Goal: Task Accomplishment & Management: Manage account settings

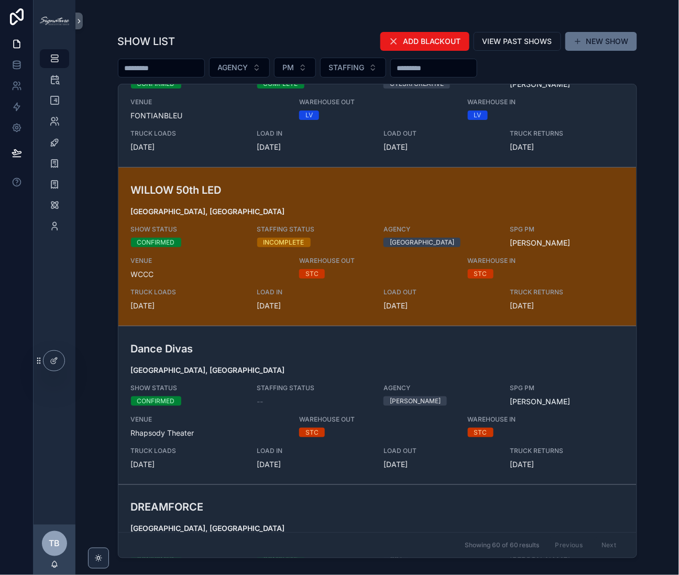
scroll to position [475, 0]
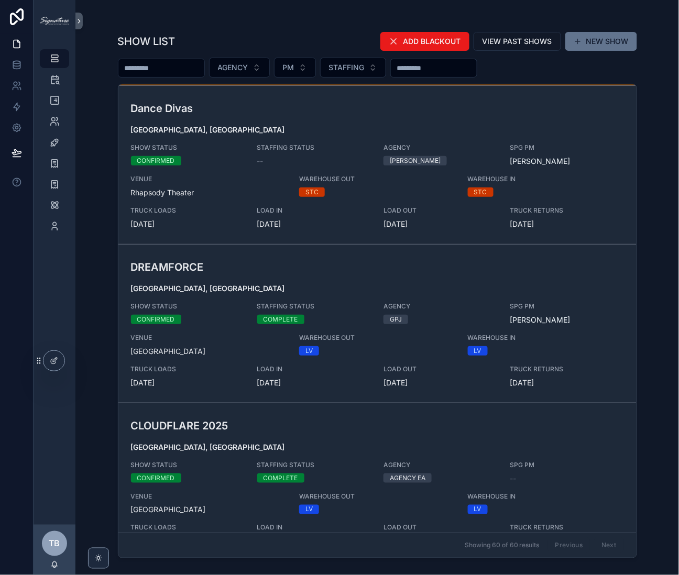
click at [358, 275] on div "DREAMFORCE [GEOGRAPHIC_DATA], [GEOGRAPHIC_DATA] SHOW STATUS CONFIRMED STAFFING …" at bounding box center [377, 323] width 493 height 129
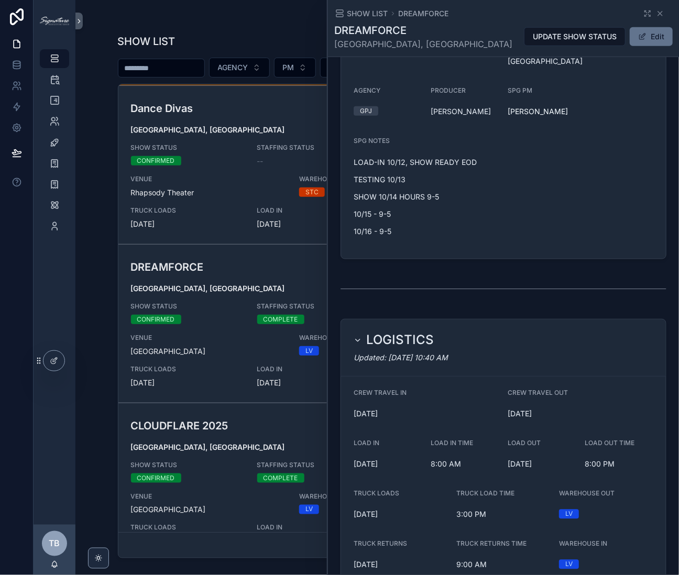
scroll to position [224, 0]
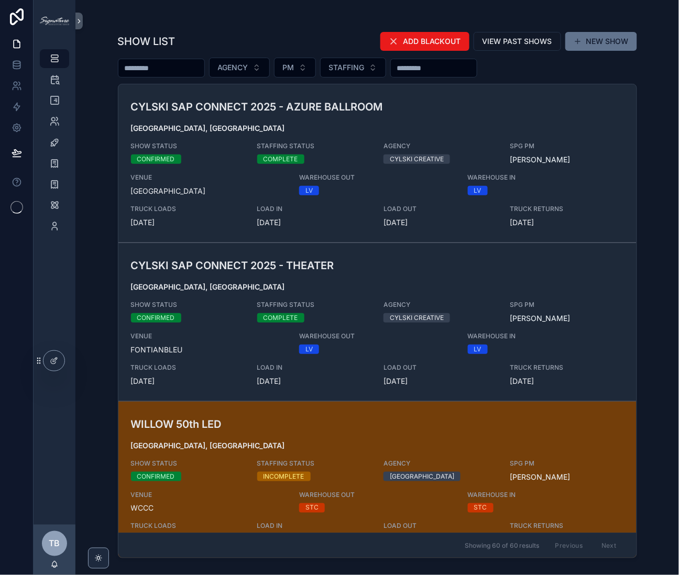
click at [143, 72] on input "scrollable content" at bounding box center [161, 68] width 86 height 15
click at [185, 69] on input "scrollable content" at bounding box center [161, 68] width 86 height 15
type input "***"
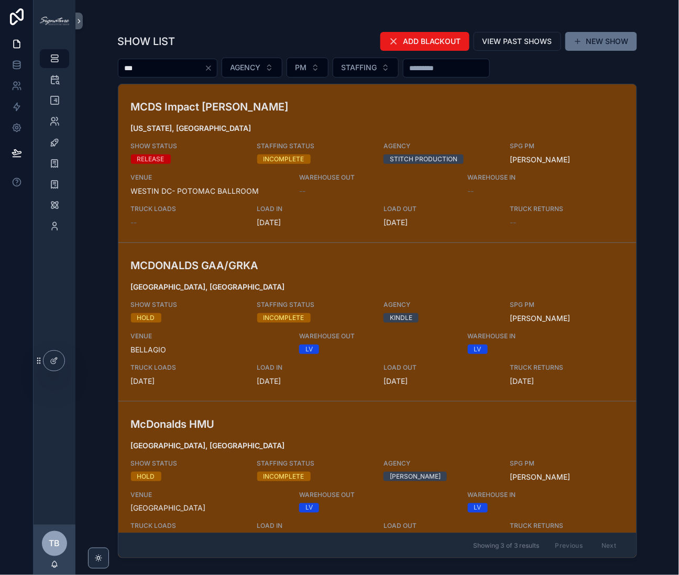
click at [98, 157] on div "SHOW LIST ADD BLACKOUT VIEW PAST SHOWS NEW SHOW *** AGENCY PM STAFFING MCDS Imp…" at bounding box center [376, 287] width 603 height 575
click at [235, 301] on span "SHOW STATUS" at bounding box center [188, 305] width 114 height 8
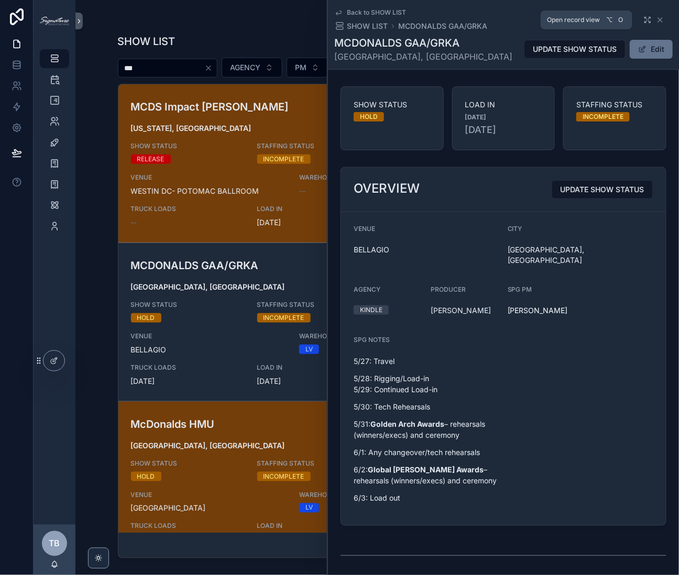
click at [643, 19] on icon "scrollable content" at bounding box center [647, 20] width 8 height 8
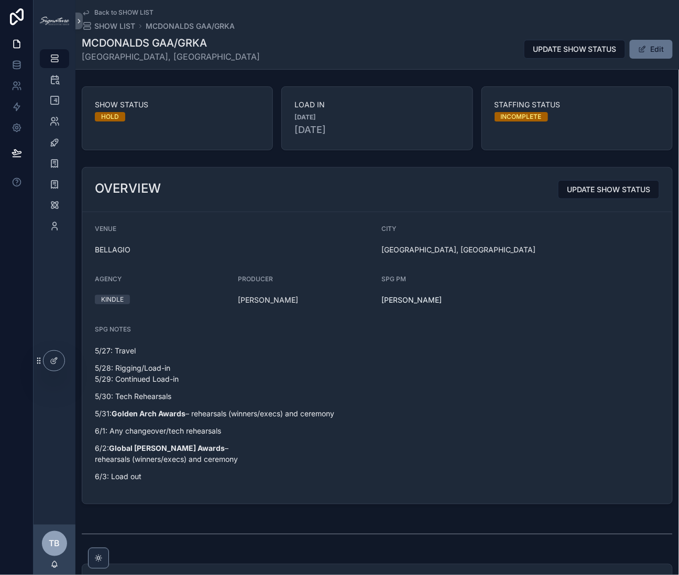
click at [90, 12] on link "Back to SHOW LIST" at bounding box center [118, 12] width 72 height 8
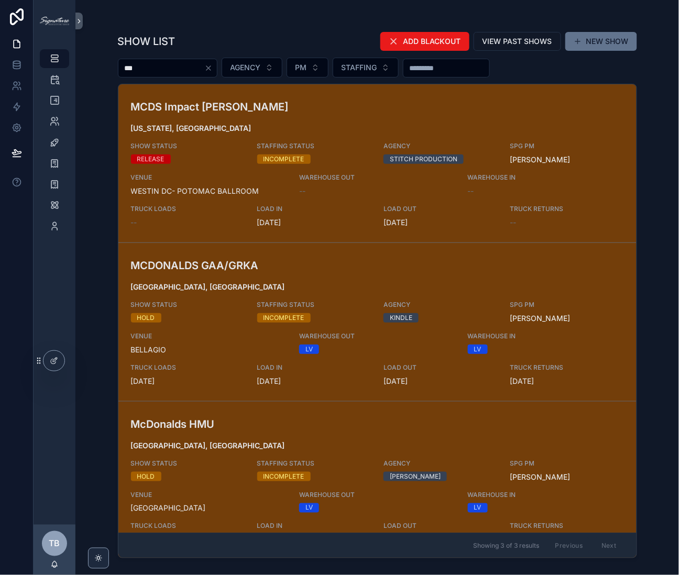
click at [279, 426] on h3 "McDonalds HMU" at bounding box center [293, 424] width 324 height 16
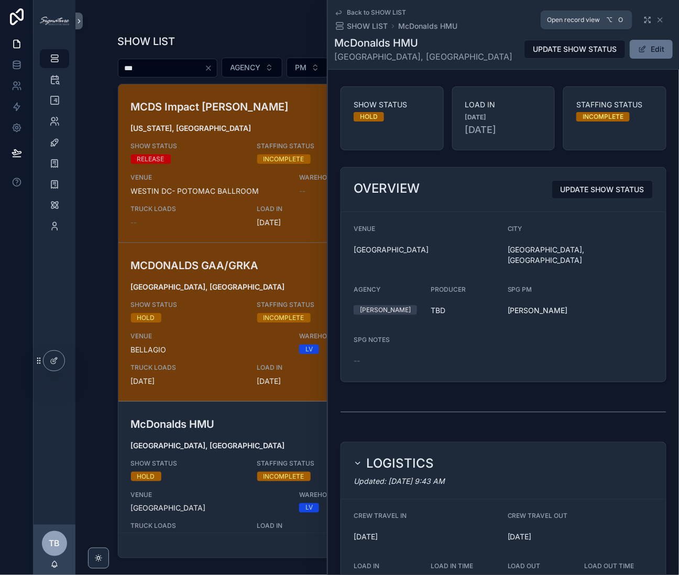
click at [643, 19] on icon "scrollable content" at bounding box center [647, 20] width 8 height 8
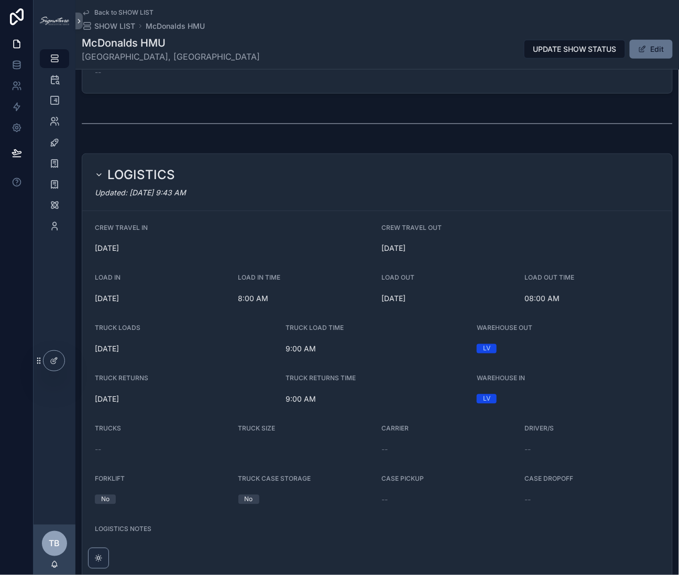
scroll to position [274, 0]
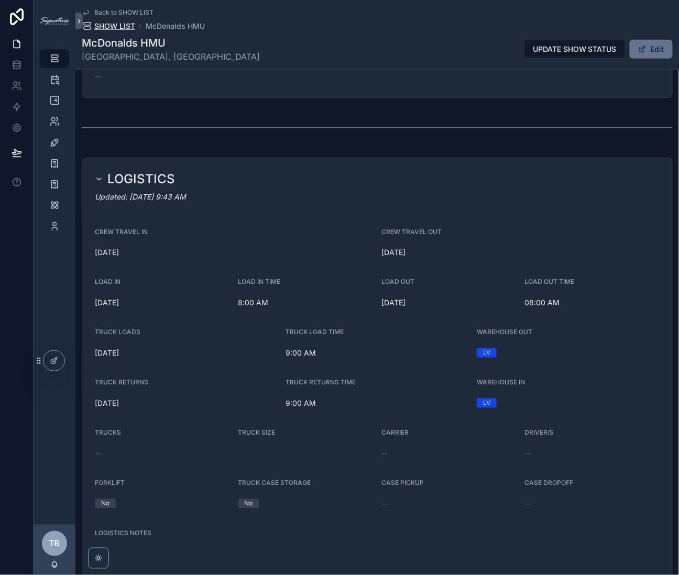
click at [123, 26] on span "SHOW LIST" at bounding box center [114, 26] width 41 height 10
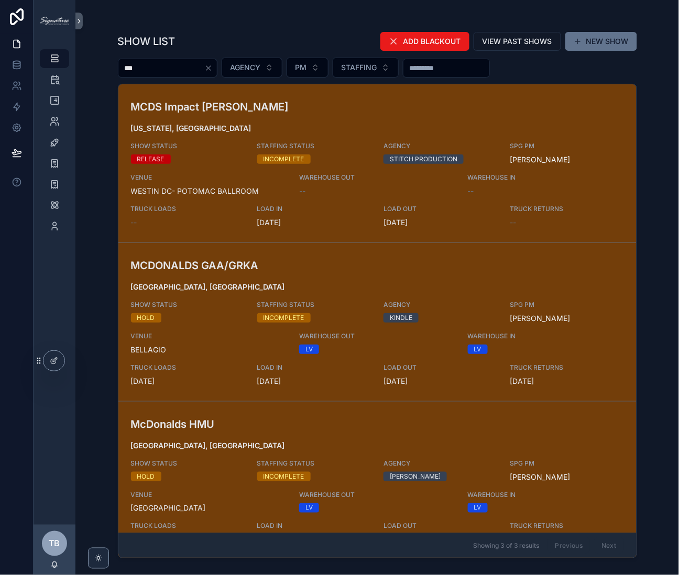
click at [225, 306] on span "SHOW STATUS" at bounding box center [188, 305] width 114 height 8
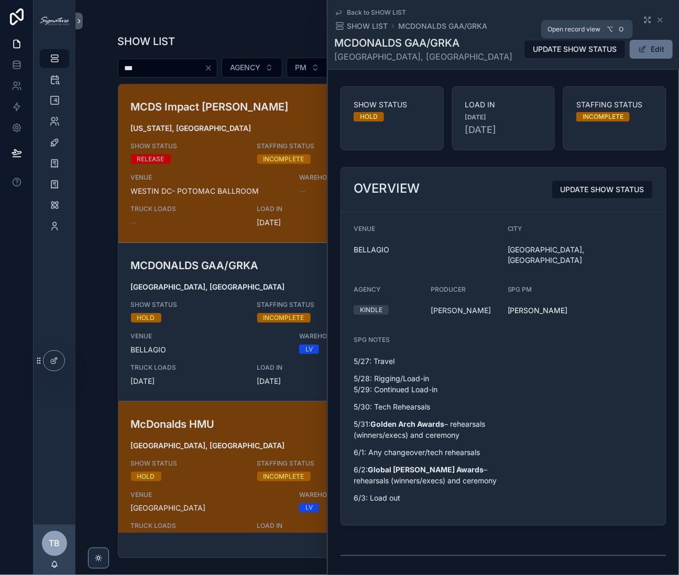
click at [643, 17] on icon "scrollable content" at bounding box center [647, 20] width 8 height 8
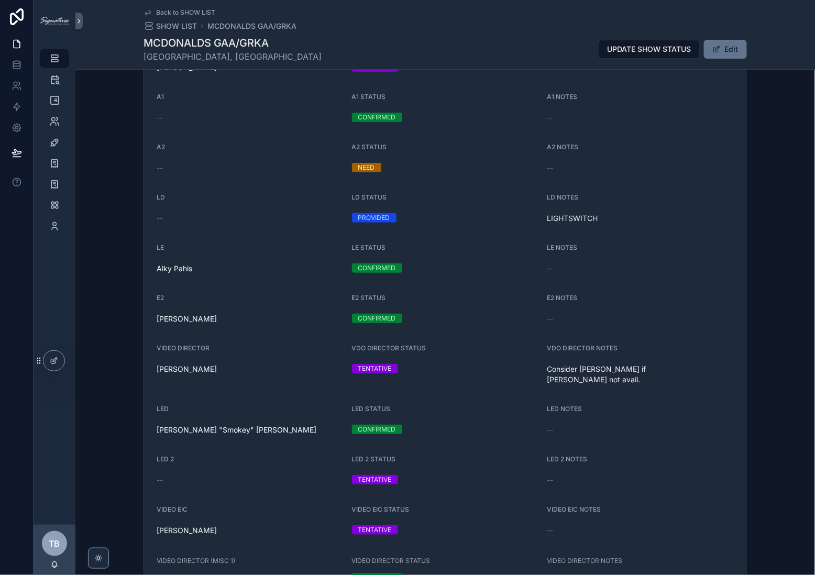
scroll to position [1252, 0]
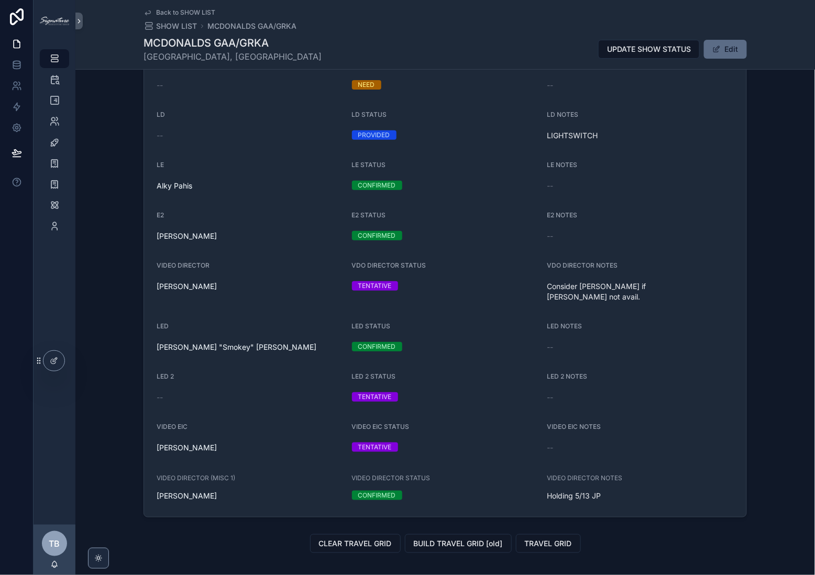
click at [678, 46] on button "Edit" at bounding box center [725, 49] width 43 height 19
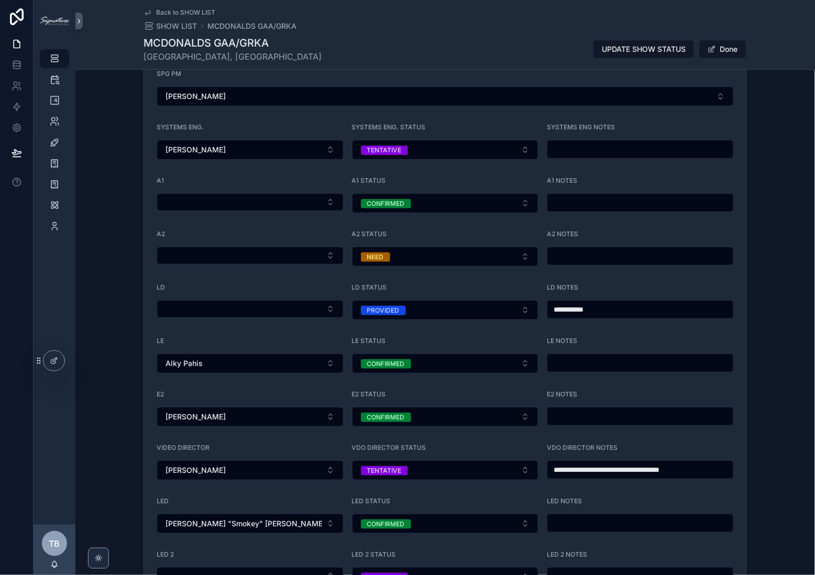
scroll to position [1338, 0]
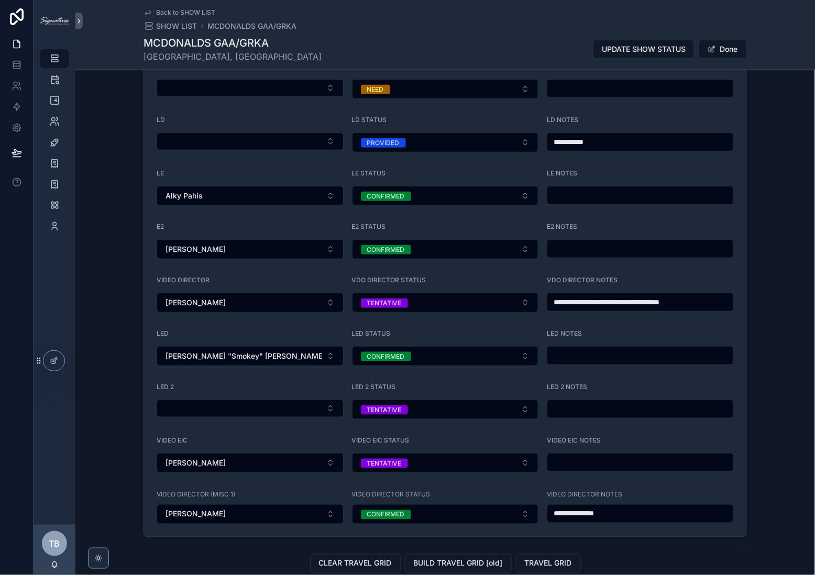
click at [585, 361] on input "scrollable content" at bounding box center [640, 355] width 186 height 15
type input "**********"
click at [678, 49] on button "Done" at bounding box center [723, 49] width 48 height 19
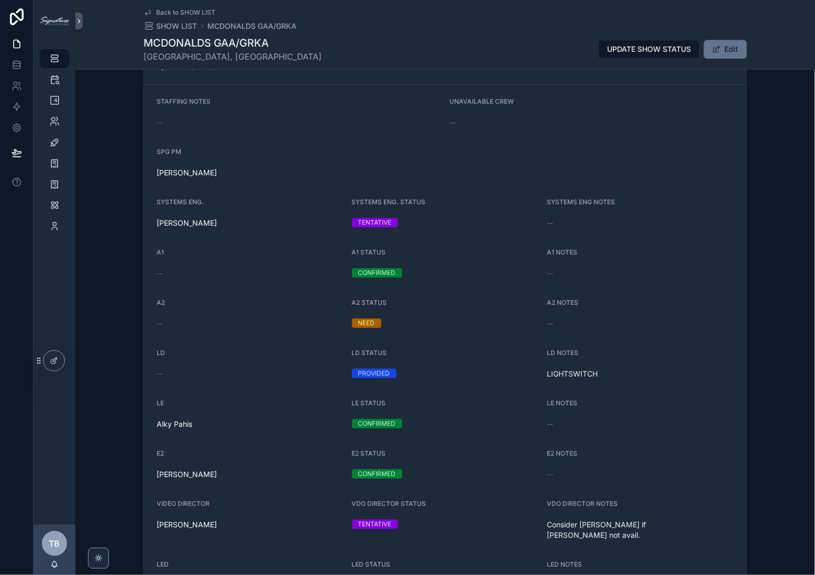
scroll to position [1048, 0]
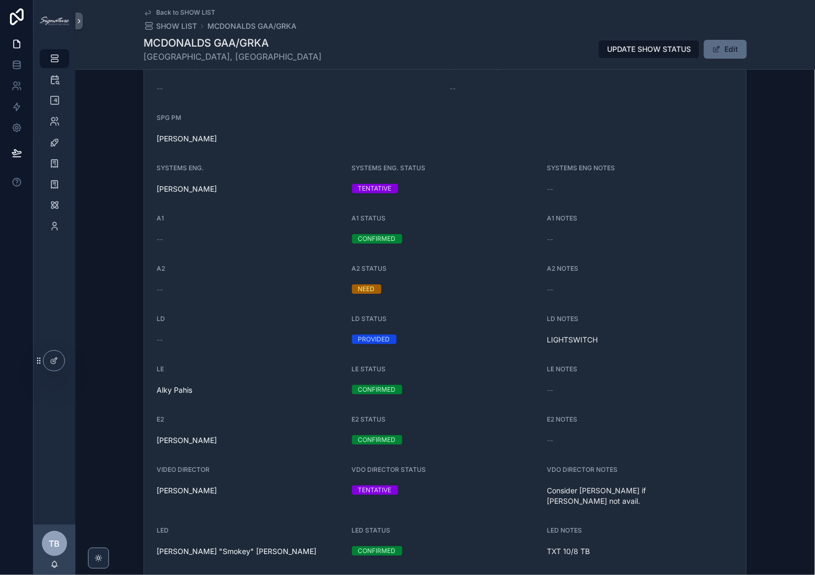
click at [678, 51] on button "Edit" at bounding box center [725, 49] width 43 height 19
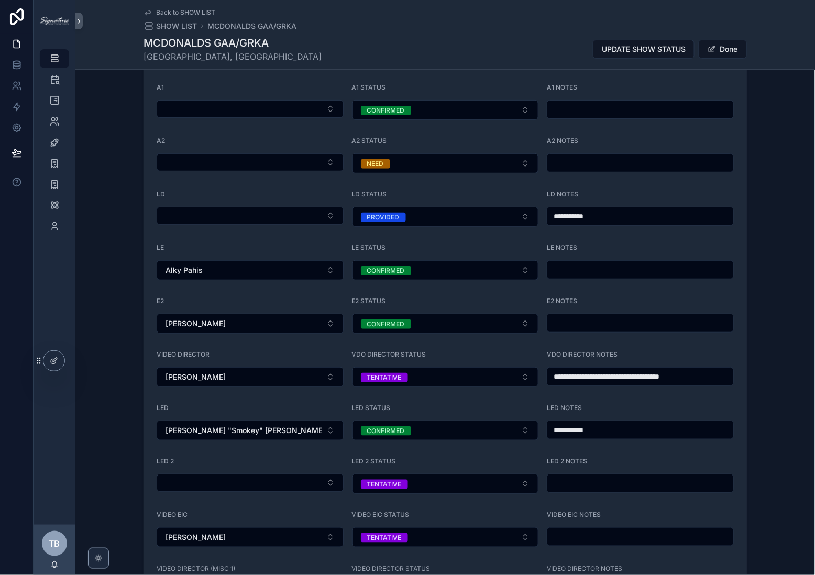
scroll to position [1280, 0]
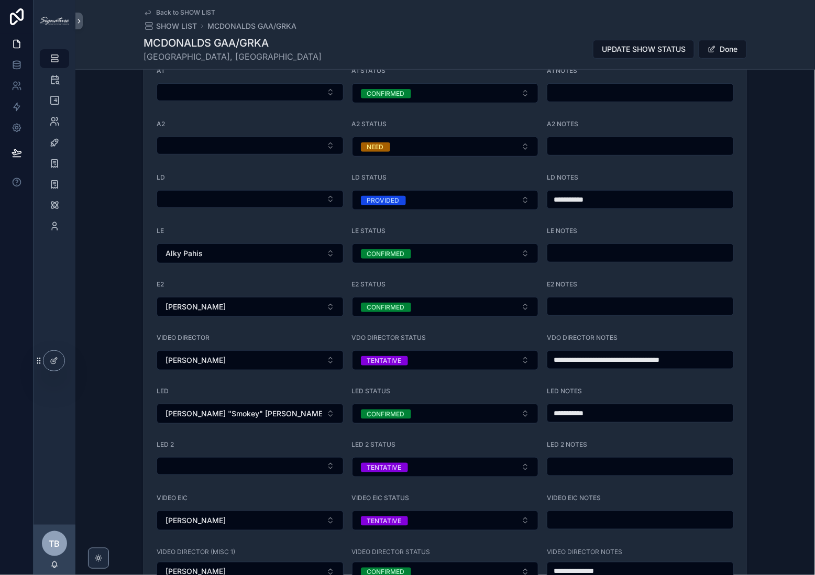
click at [611, 311] on input "scrollable content" at bounding box center [640, 306] width 186 height 15
type input "**********"
click at [604, 252] on input "scrollable content" at bounding box center [640, 253] width 186 height 15
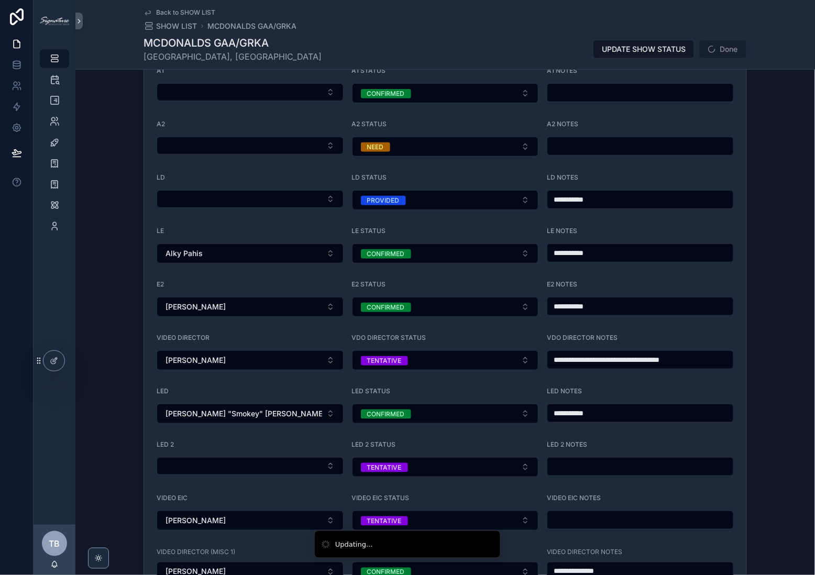
type input "**********"
click at [660, 312] on input "**********" at bounding box center [640, 306] width 186 height 15
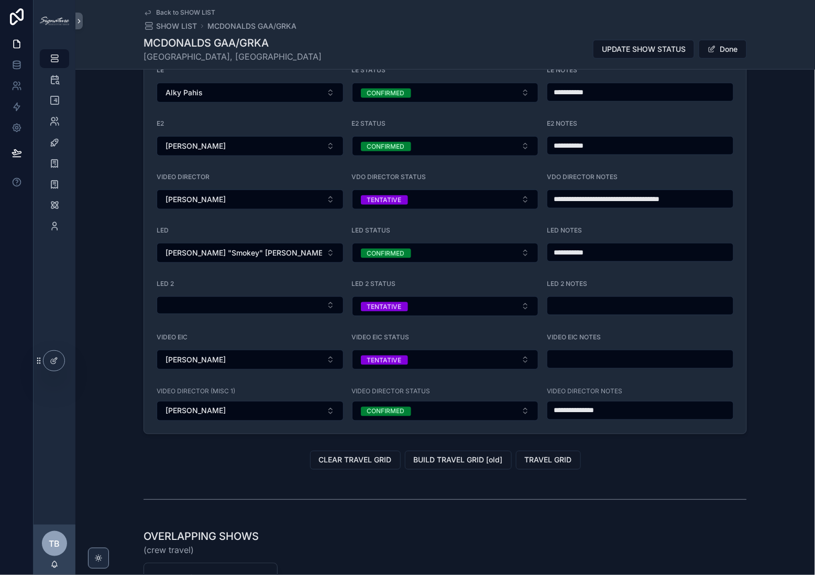
scroll to position [1446, 0]
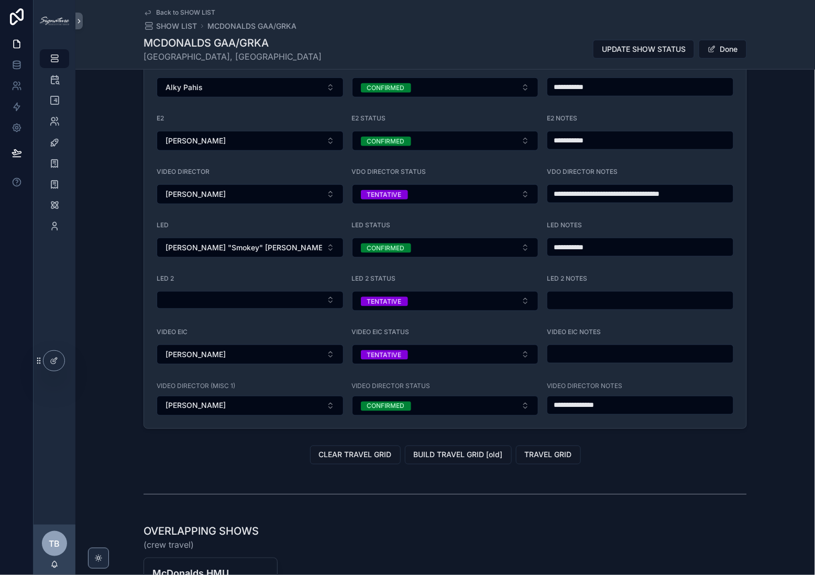
click at [624, 308] on input "scrollable content" at bounding box center [640, 300] width 186 height 15
click at [624, 361] on input "scrollable content" at bounding box center [640, 354] width 186 height 15
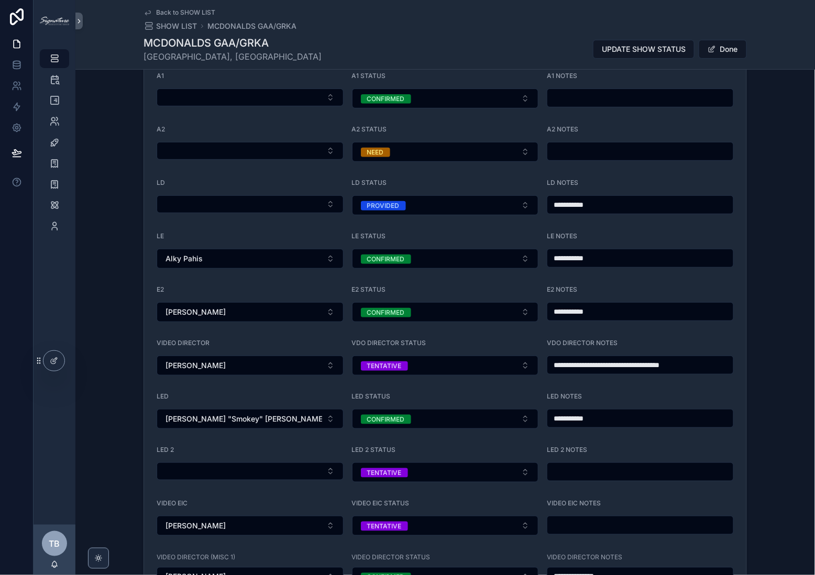
scroll to position [1372, 0]
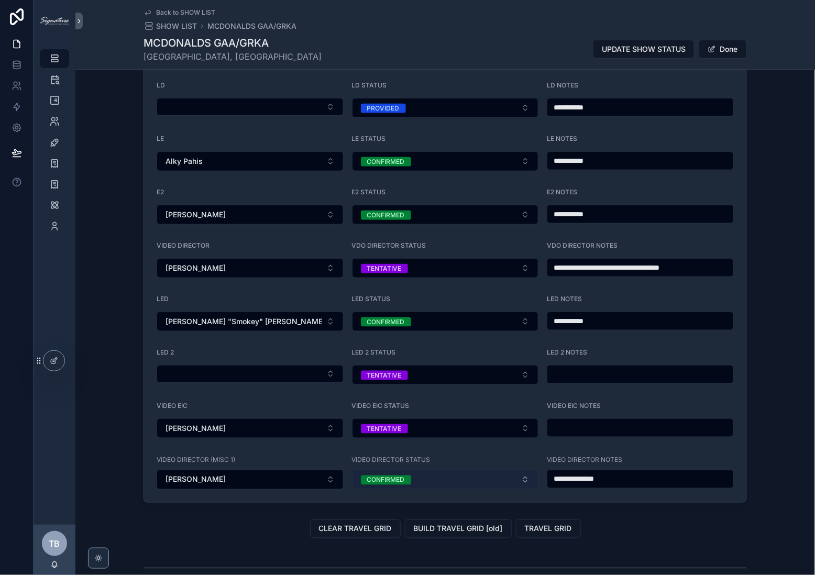
click at [459, 481] on button "CONFIRMED" at bounding box center [445, 480] width 187 height 20
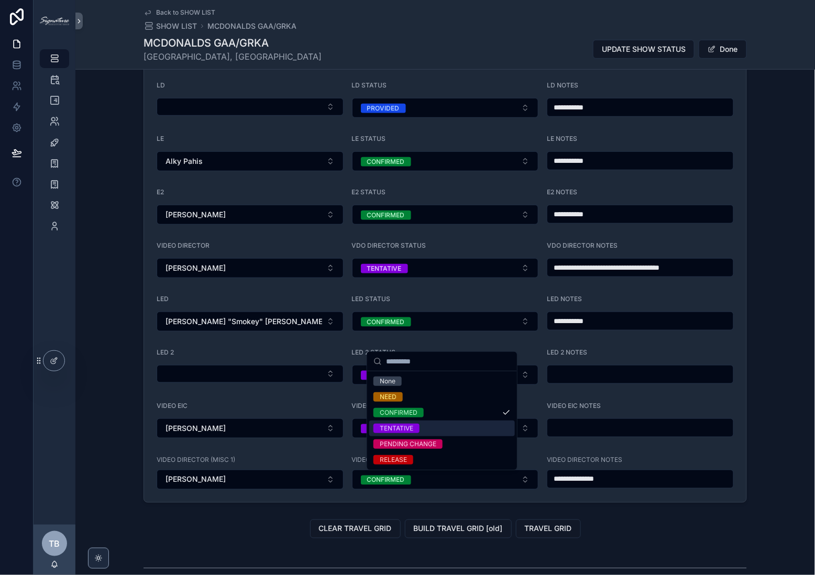
click at [429, 430] on div "TENTATIVE" at bounding box center [442, 429] width 146 height 16
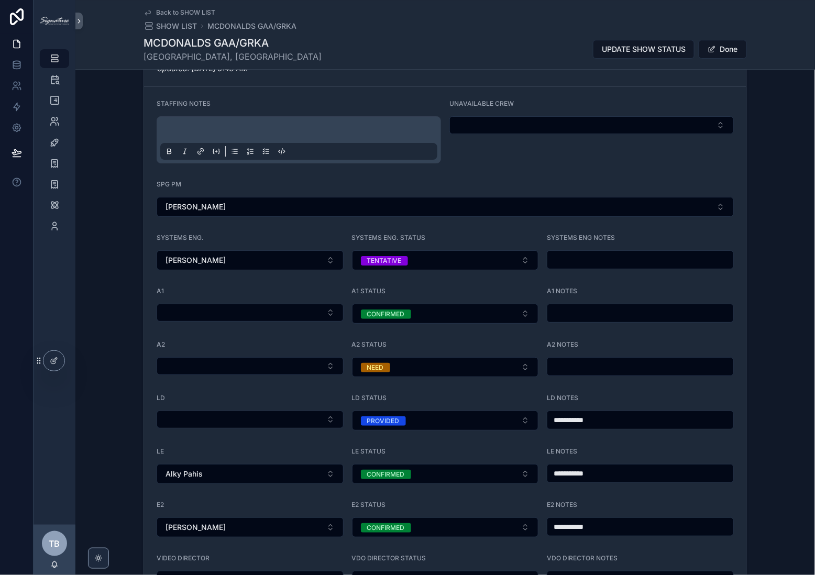
scroll to position [1014, 0]
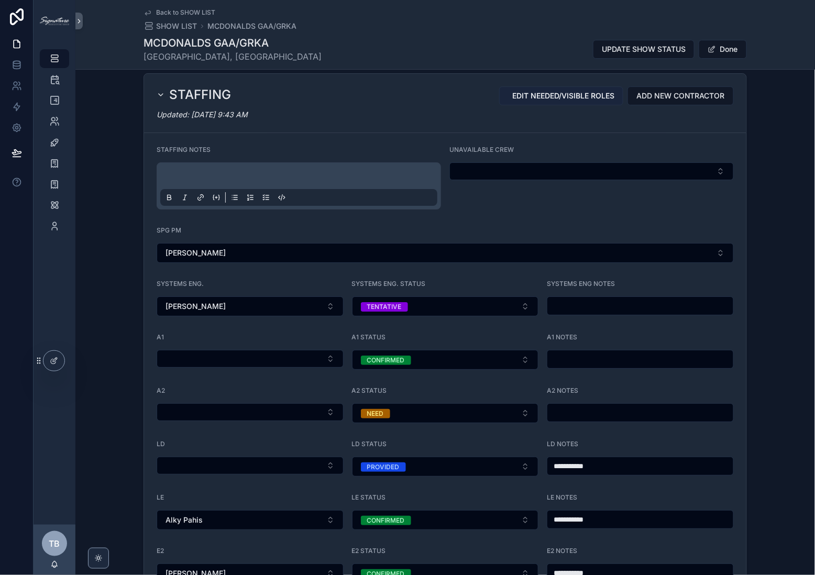
click at [595, 95] on span "EDIT NEEDED/VISIBLE ROLES" at bounding box center [563, 96] width 102 height 10
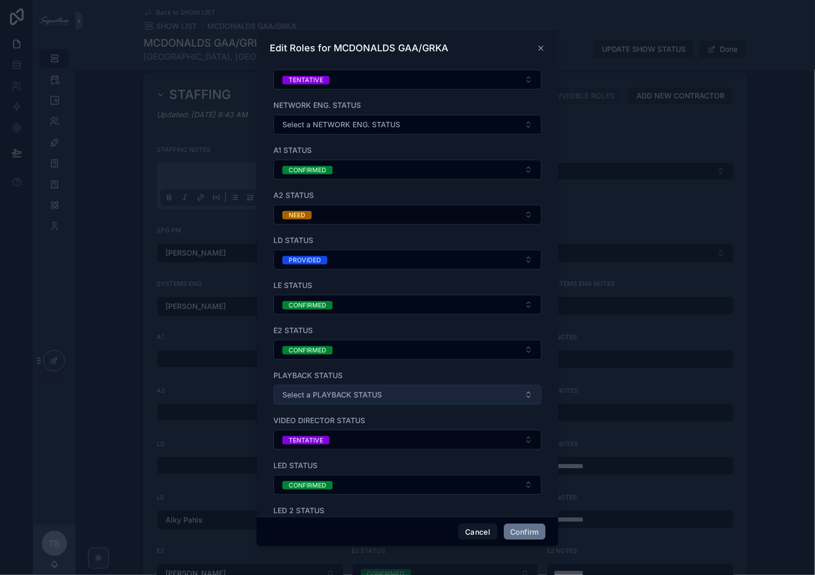
scroll to position [114, 0]
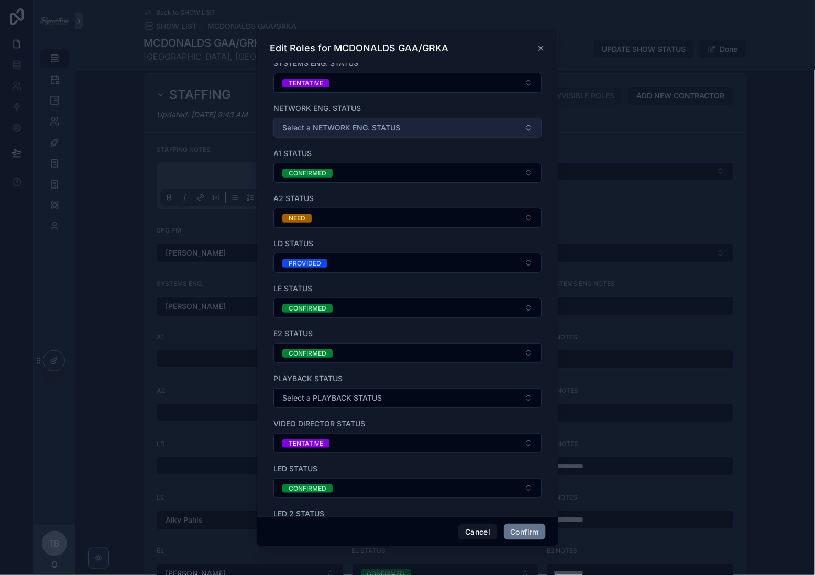
click at [380, 130] on span "Select a NETWORK ENG. STATUS" at bounding box center [341, 128] width 118 height 10
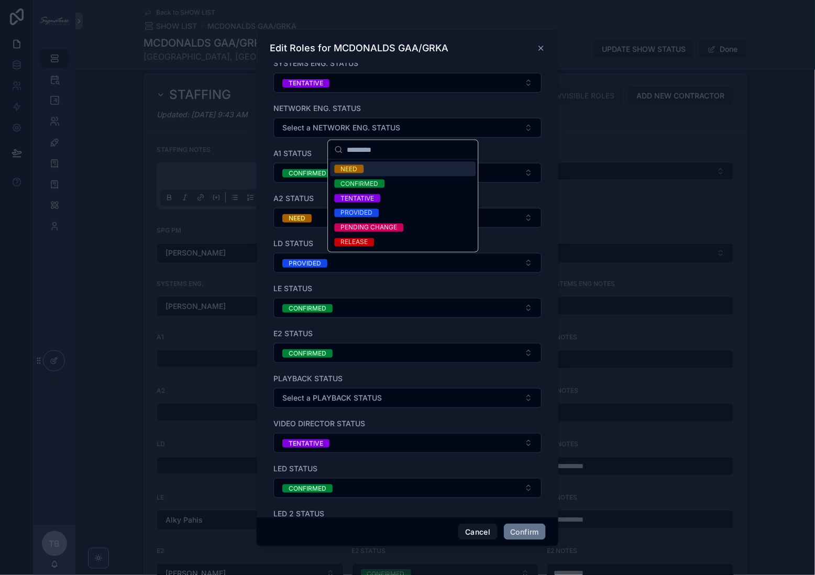
click at [374, 166] on div "NEED" at bounding box center [404, 169] width 146 height 15
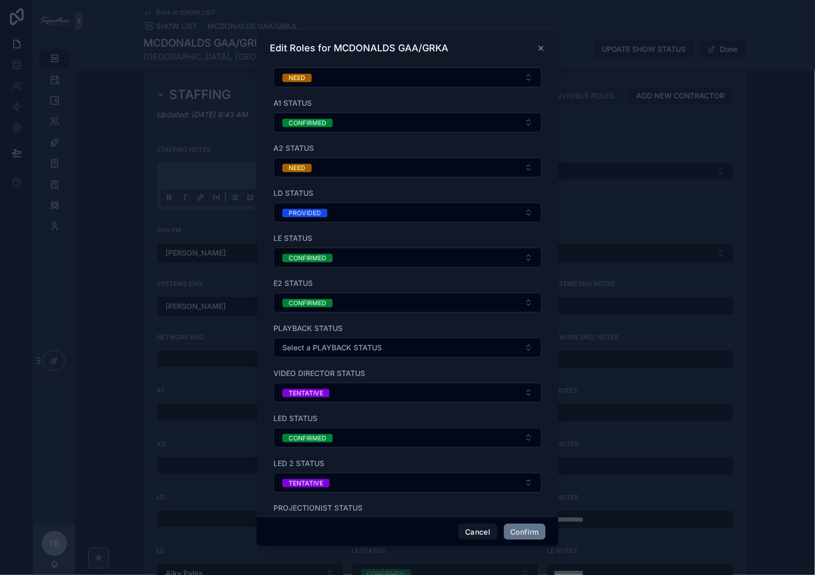
scroll to position [238, 0]
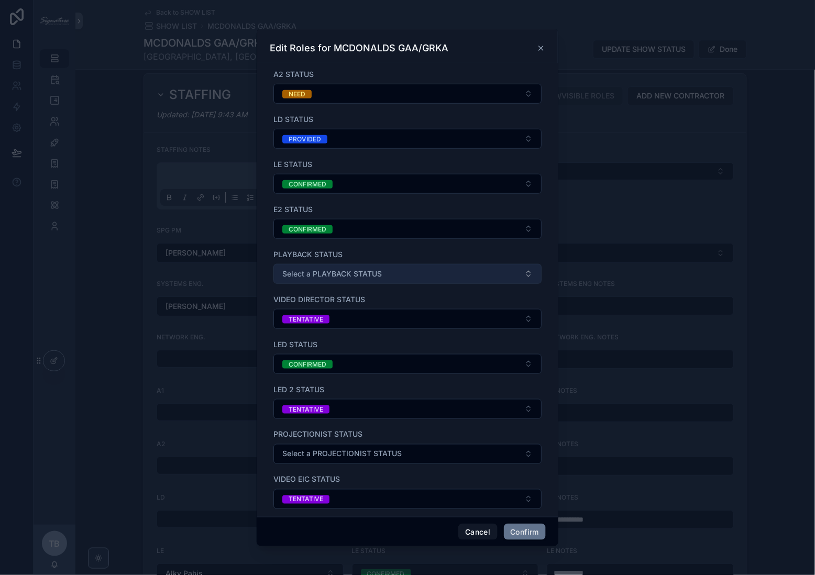
click at [369, 277] on span "Select a PLAYBACK STATUS" at bounding box center [332, 274] width 100 height 10
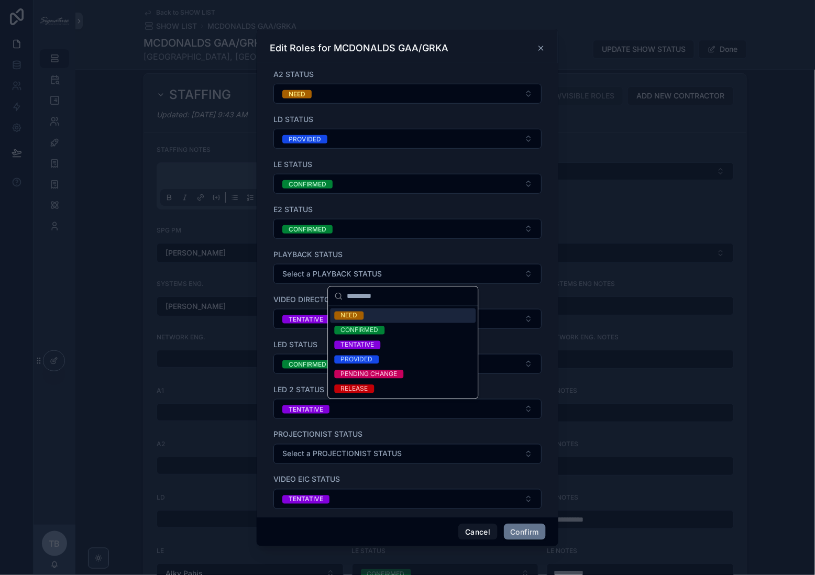
click at [363, 316] on span "NEED" at bounding box center [349, 316] width 29 height 8
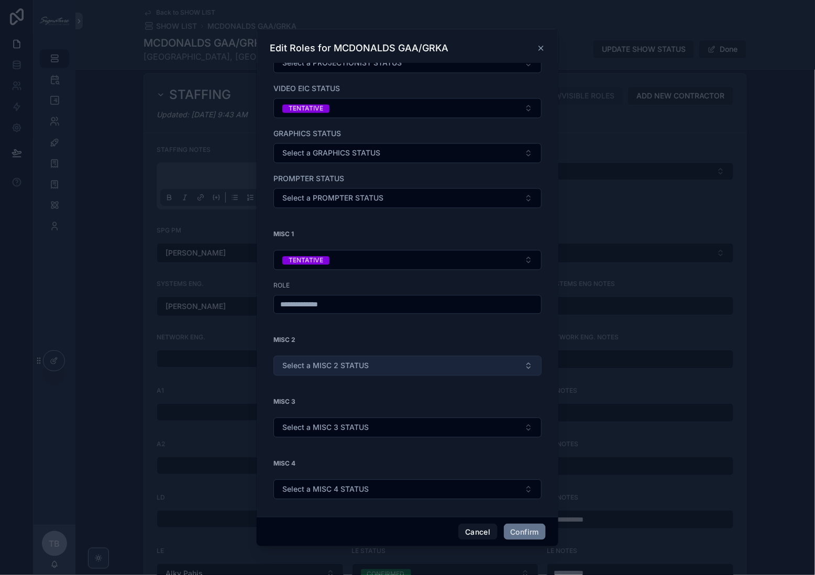
scroll to position [643, 0]
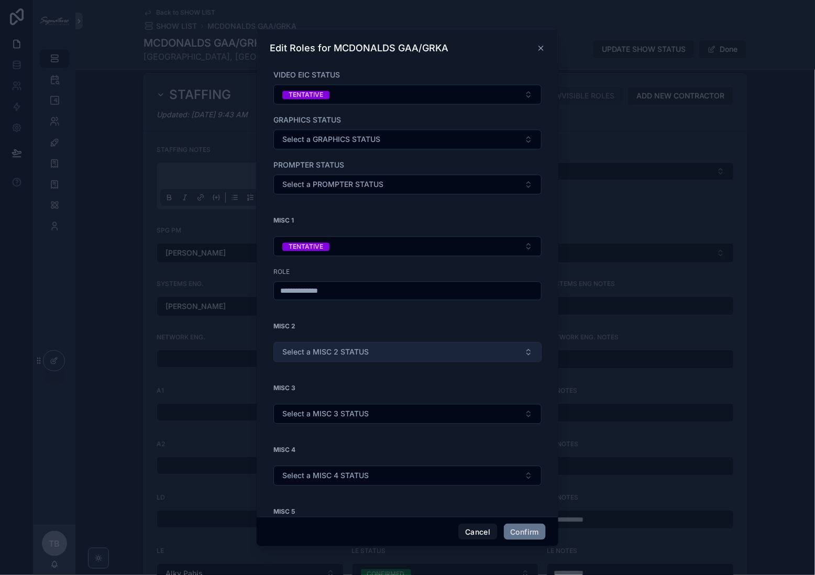
click at [383, 347] on button "Select a MISC 2 STATUS" at bounding box center [407, 353] width 268 height 20
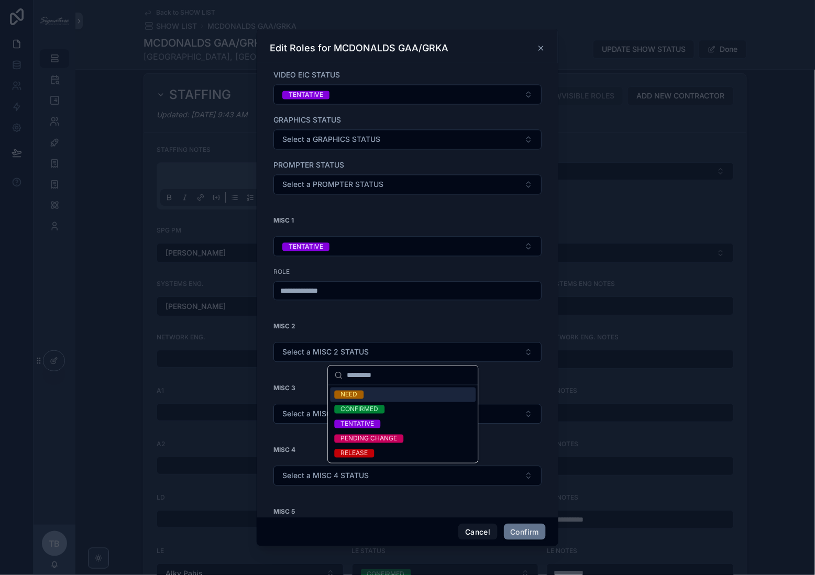
click at [373, 394] on div "NEED" at bounding box center [404, 395] width 146 height 15
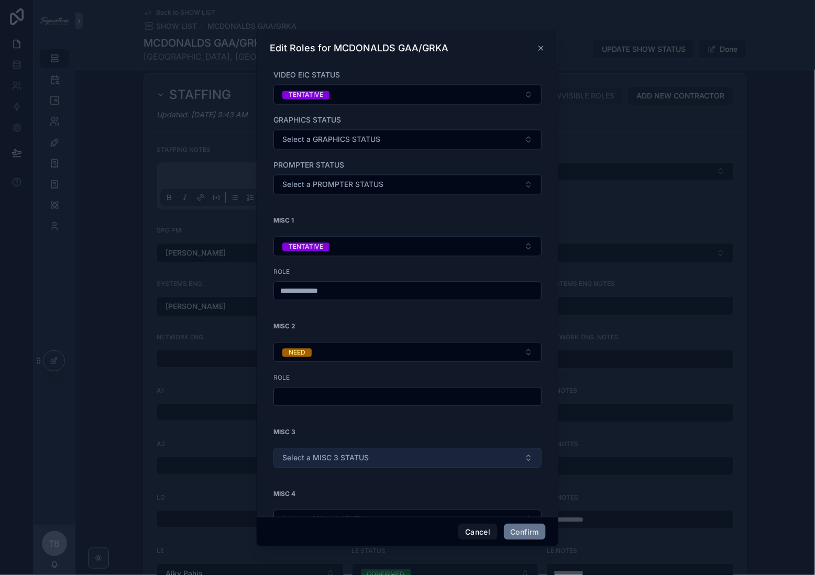
click at [356, 464] on span "Select a MISC 3 STATUS" at bounding box center [325, 458] width 86 height 10
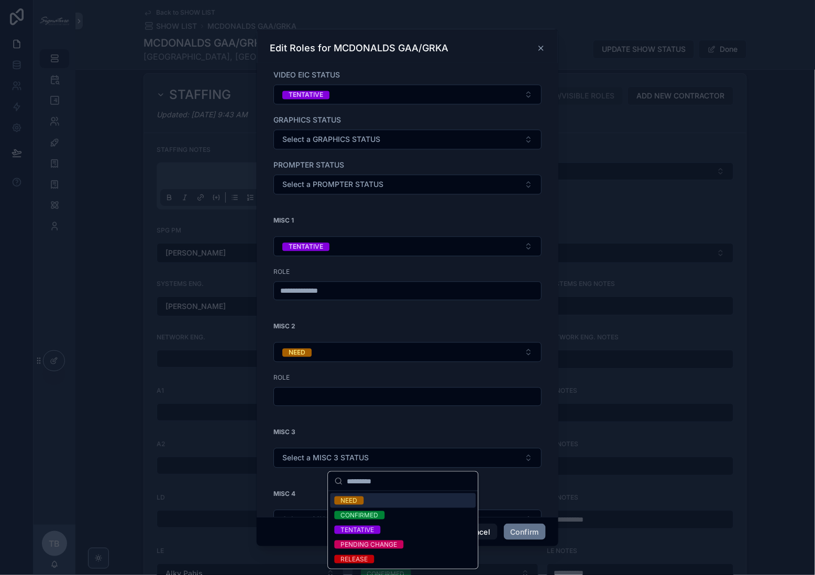
click at [364, 503] on div "NEED" at bounding box center [404, 500] width 146 height 15
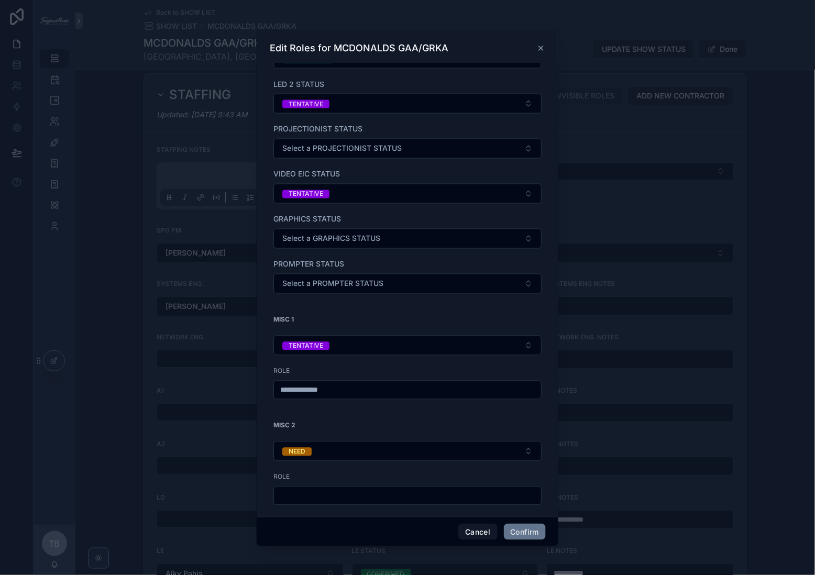
scroll to position [563, 0]
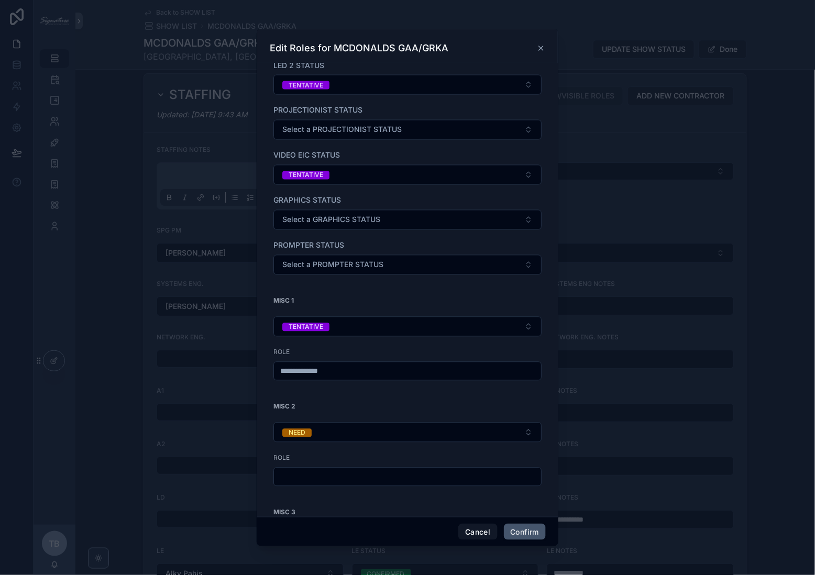
click at [533, 534] on button "Confirm" at bounding box center [525, 532] width 42 height 17
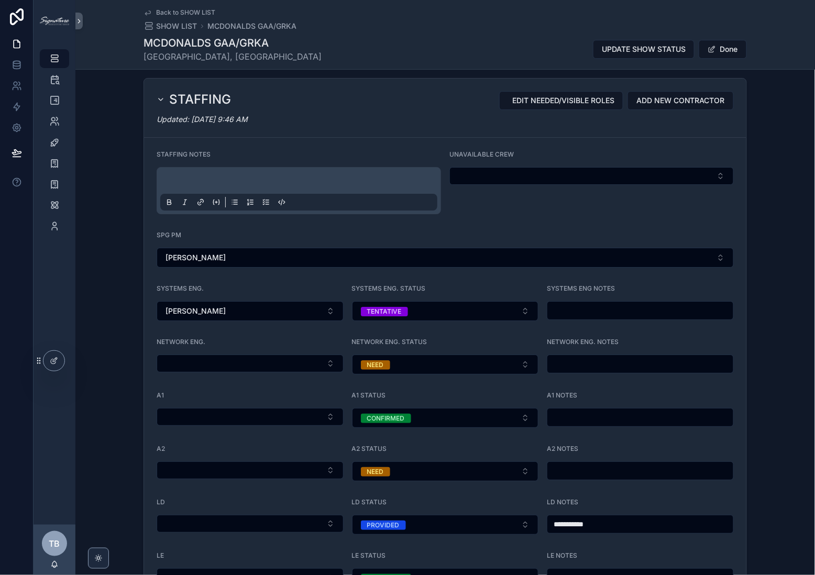
scroll to position [1090, 0]
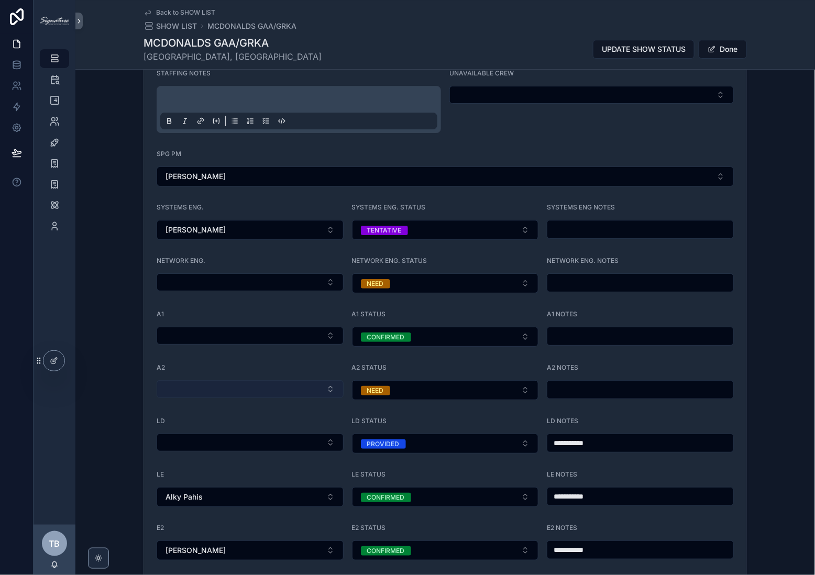
click at [284, 390] on button "Select Button" at bounding box center [250, 389] width 187 height 18
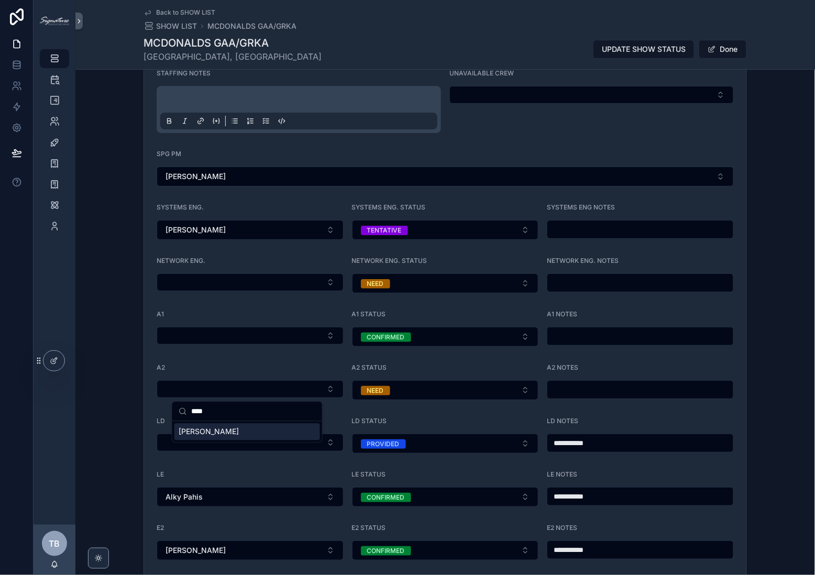
type input "****"
click at [236, 433] on div "[PERSON_NAME]" at bounding box center [247, 432] width 146 height 17
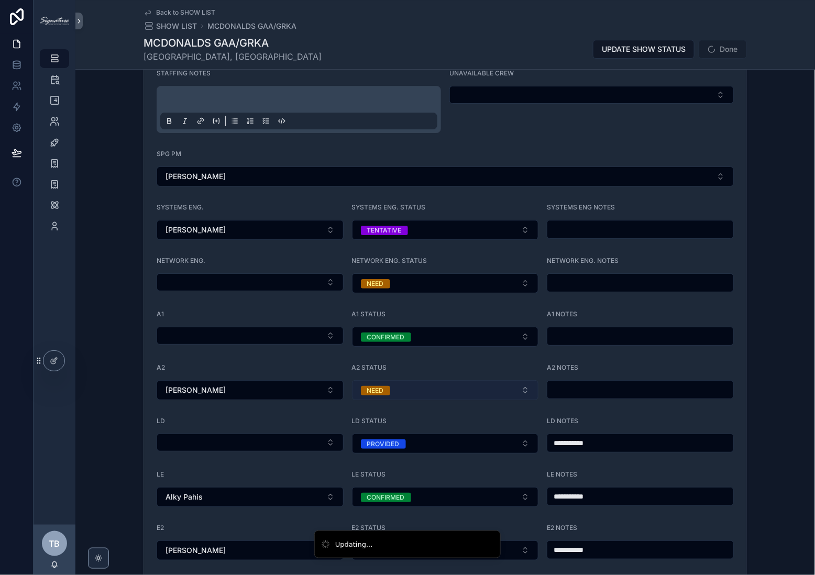
click at [449, 395] on button "NEED" at bounding box center [445, 390] width 187 height 20
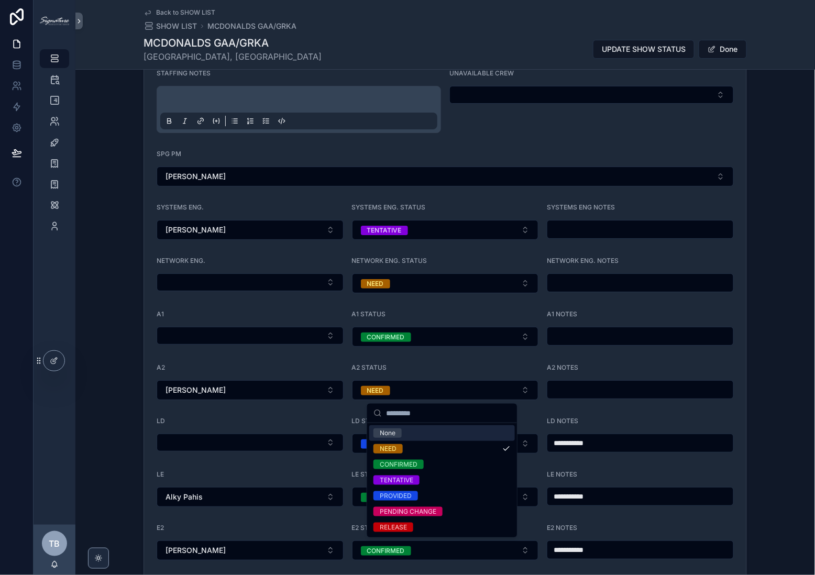
click at [587, 398] on div "scrollable content" at bounding box center [640, 389] width 187 height 19
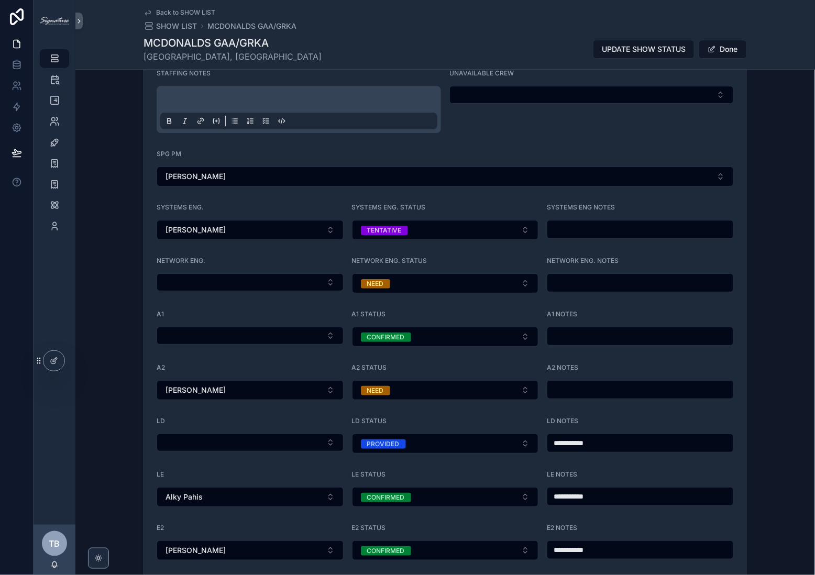
click at [591, 392] on input "scrollable content" at bounding box center [640, 389] width 186 height 15
type input "**********"
click at [663, 304] on form "**********" at bounding box center [445, 526] width 602 height 938
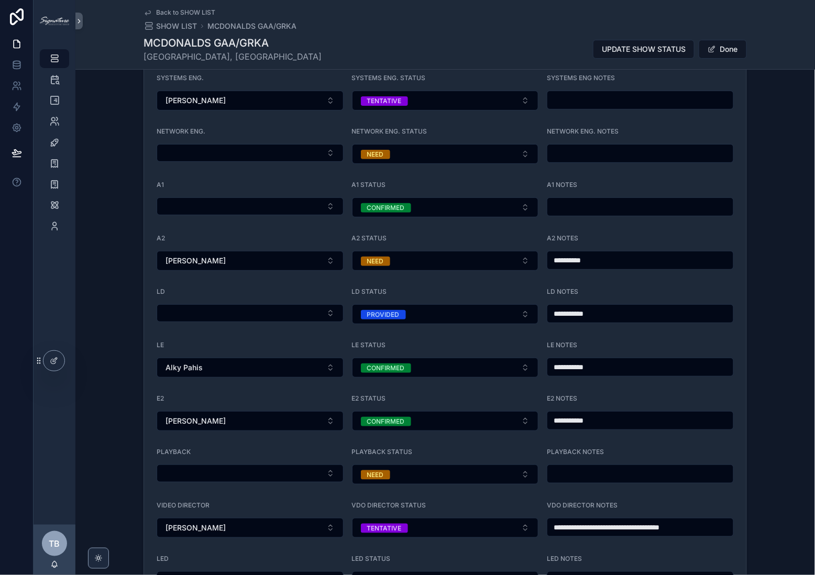
scroll to position [1229, 0]
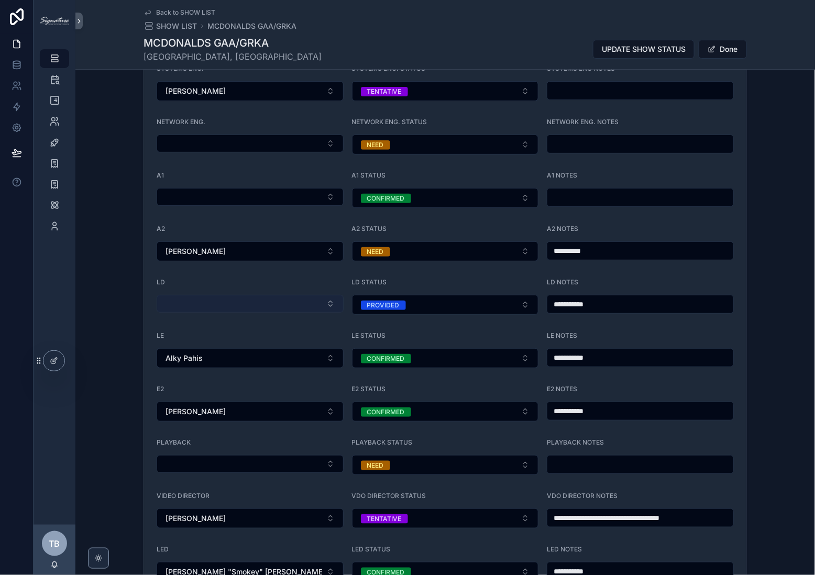
click at [278, 311] on button "Select Button" at bounding box center [250, 304] width 187 height 18
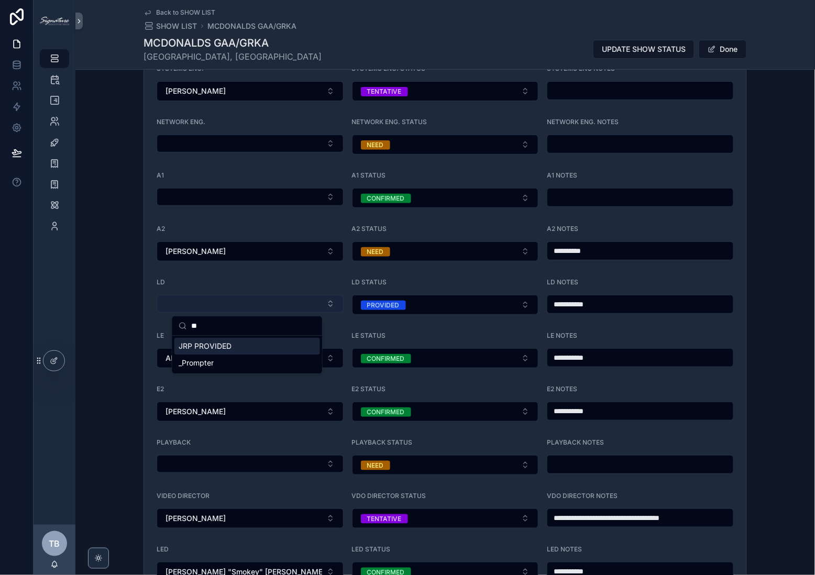
type input "*"
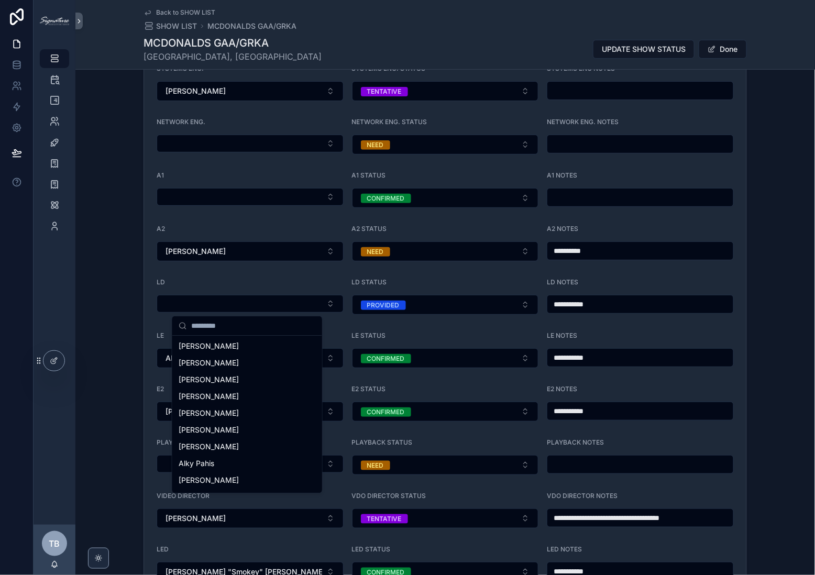
click at [122, 271] on div "**********" at bounding box center [445, 357] width 740 height 1006
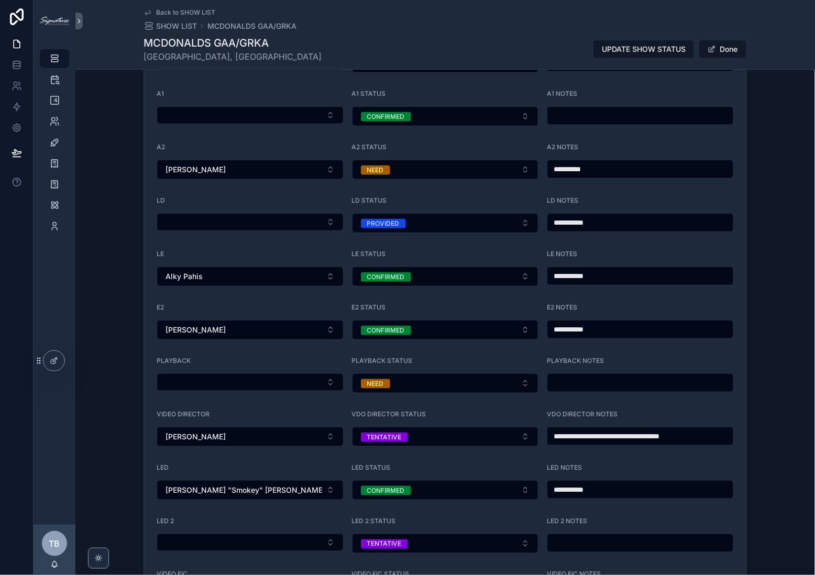
scroll to position [1388, 0]
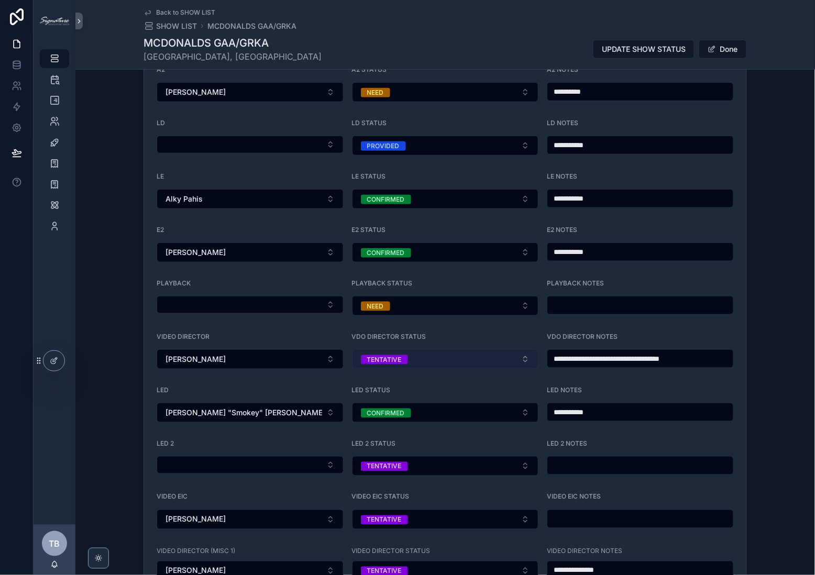
click at [436, 364] on button "TENTATIVE" at bounding box center [445, 359] width 187 height 20
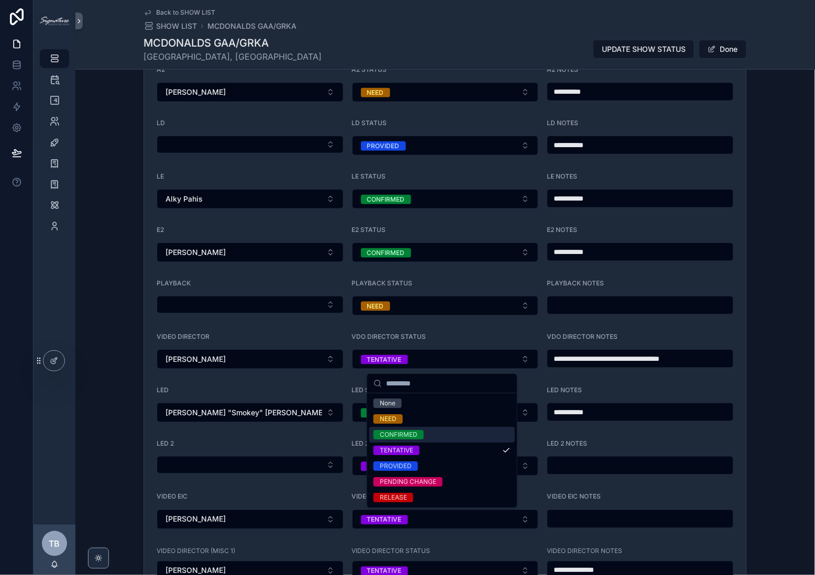
click at [408, 430] on div "CONFIRMED" at bounding box center [399, 434] width 38 height 9
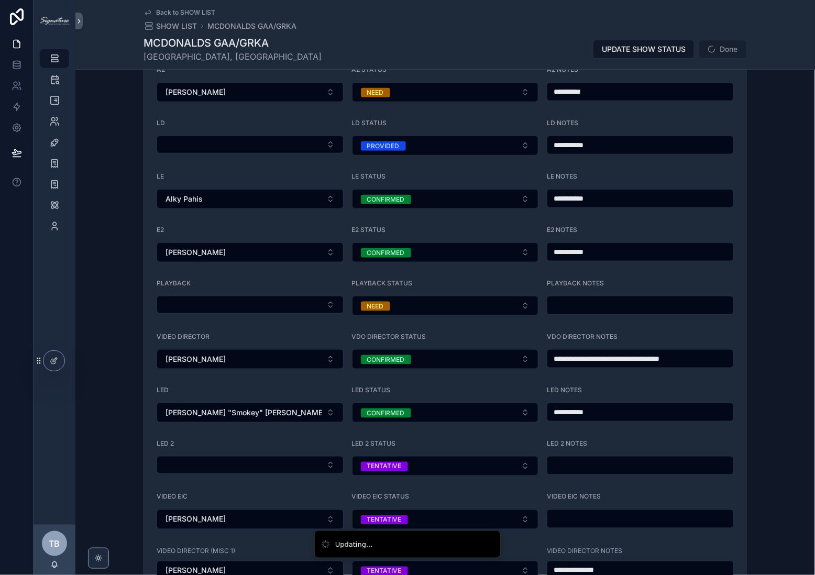
click at [595, 362] on input "**********" at bounding box center [640, 358] width 186 height 15
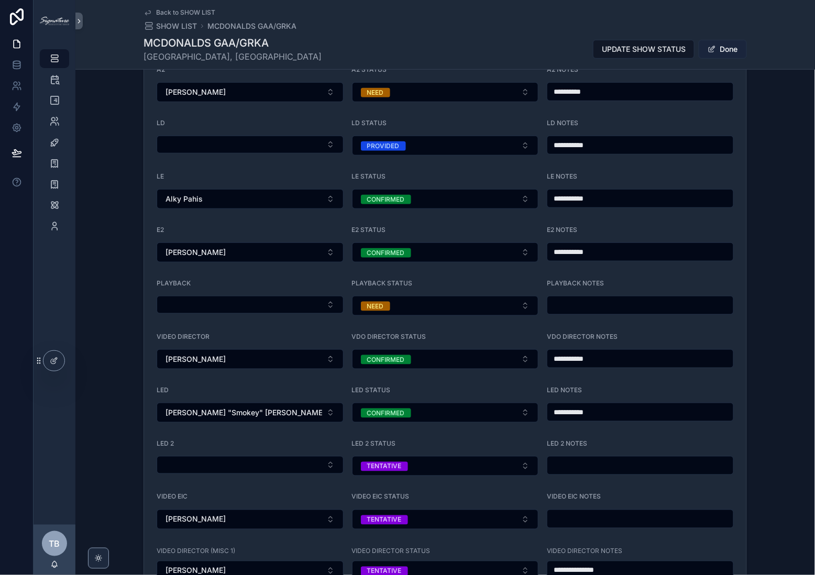
type input "**********"
click at [678, 41] on button "Done" at bounding box center [723, 49] width 48 height 19
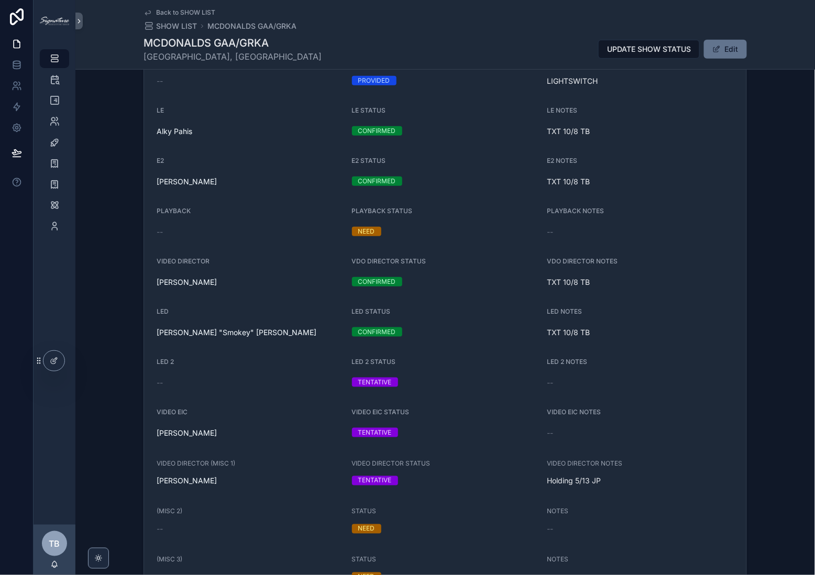
scroll to position [1438, 0]
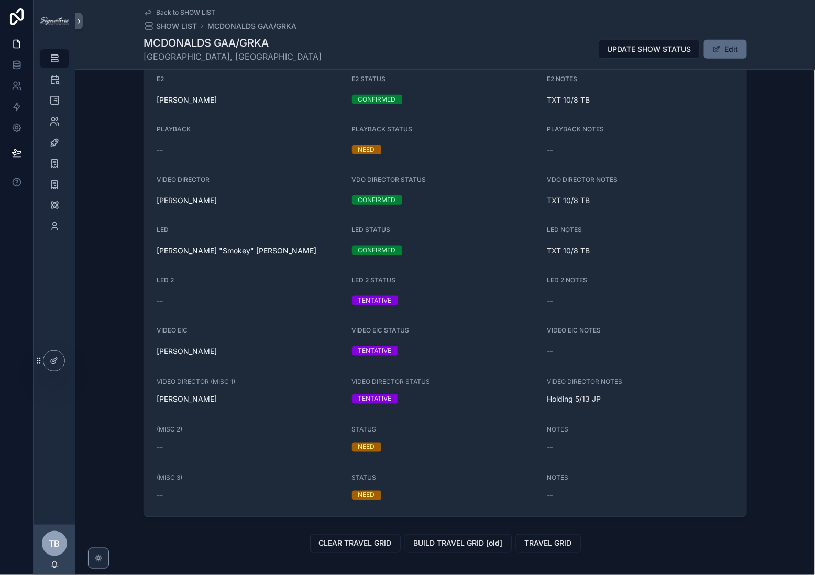
click at [678, 52] on span "scrollable content" at bounding box center [716, 49] width 8 height 8
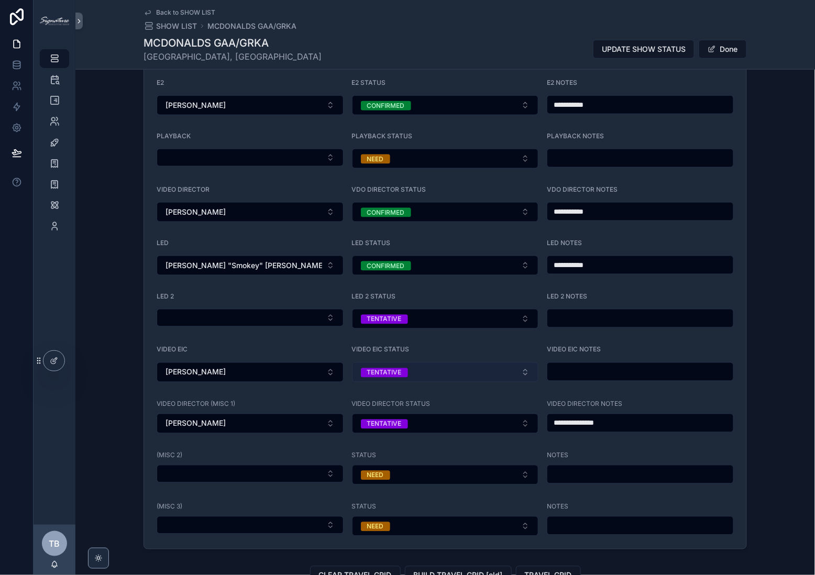
click at [433, 380] on button "TENTATIVE" at bounding box center [445, 372] width 187 height 20
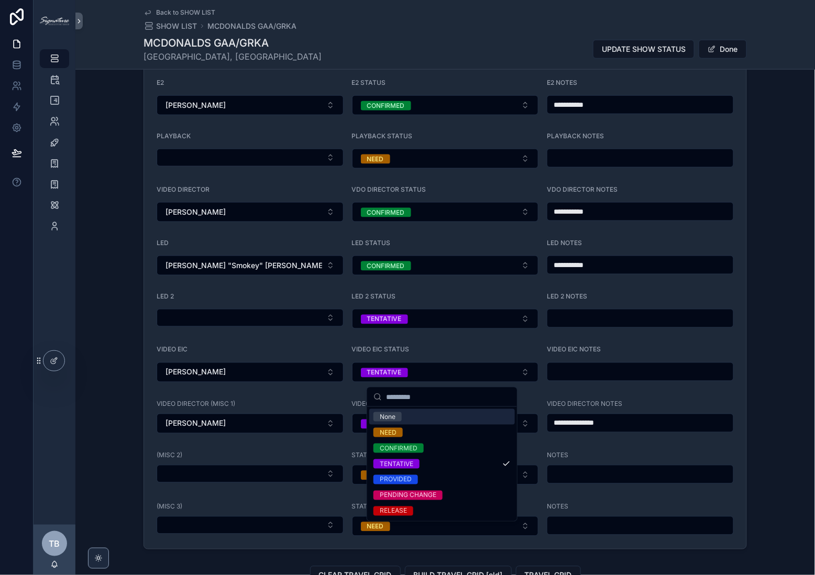
click at [313, 344] on form "**********" at bounding box center [445, 80] width 602 height 938
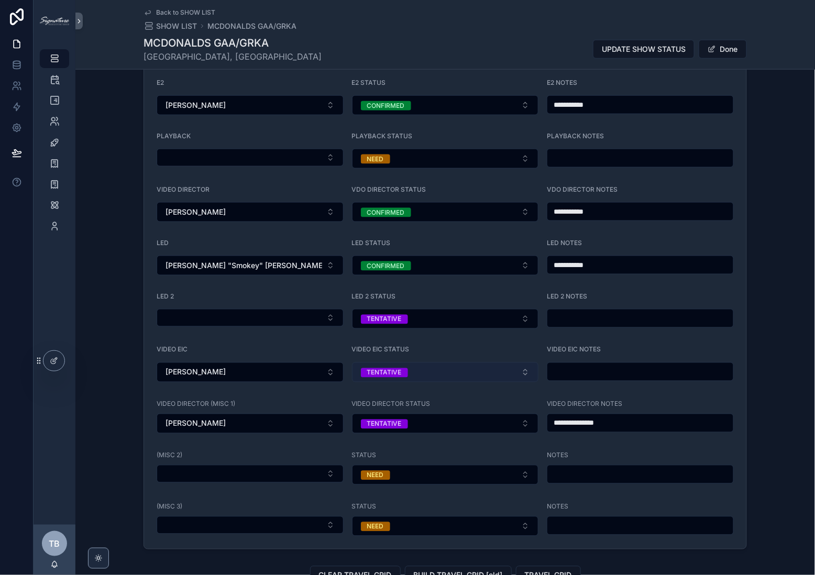
click at [445, 371] on button "TENTATIVE" at bounding box center [445, 372] width 187 height 20
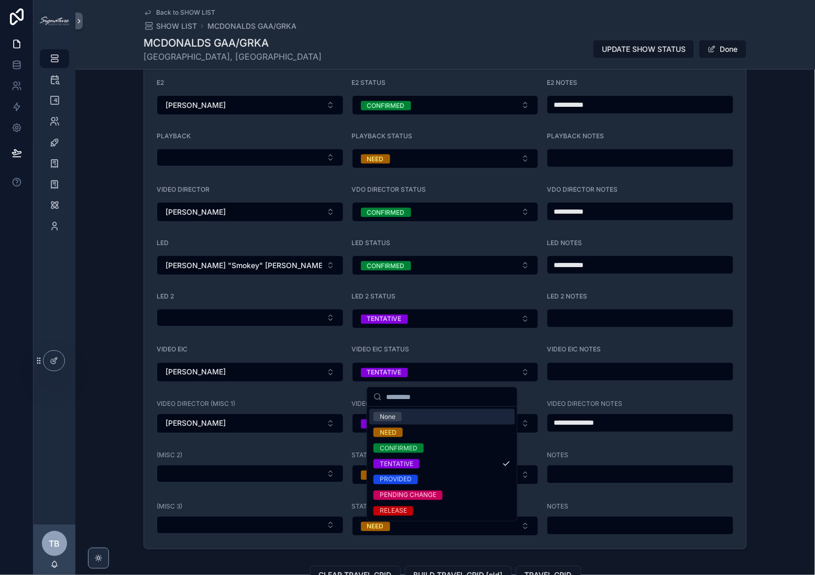
click at [263, 357] on div "VIDEO EIC" at bounding box center [250, 352] width 187 height 13
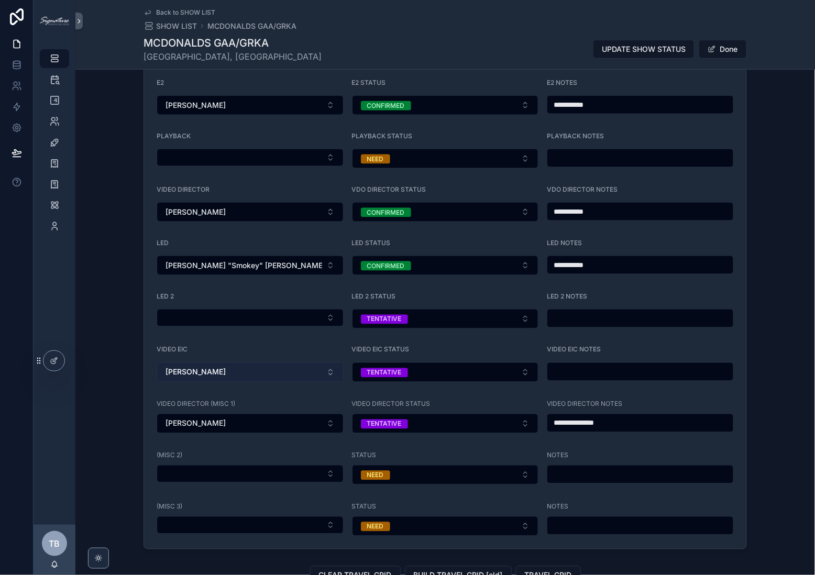
click at [263, 373] on button "[PERSON_NAME]" at bounding box center [250, 372] width 187 height 20
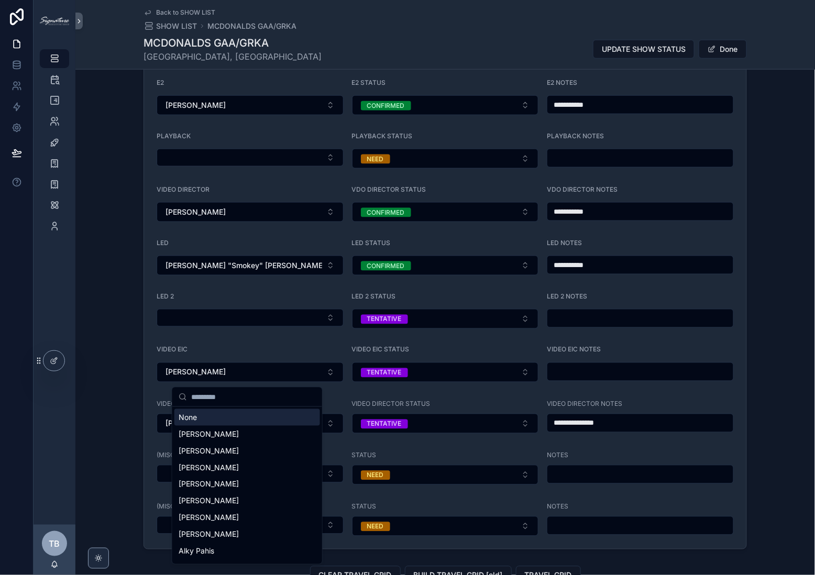
click at [239, 345] on form "**********" at bounding box center [445, 80] width 602 height 938
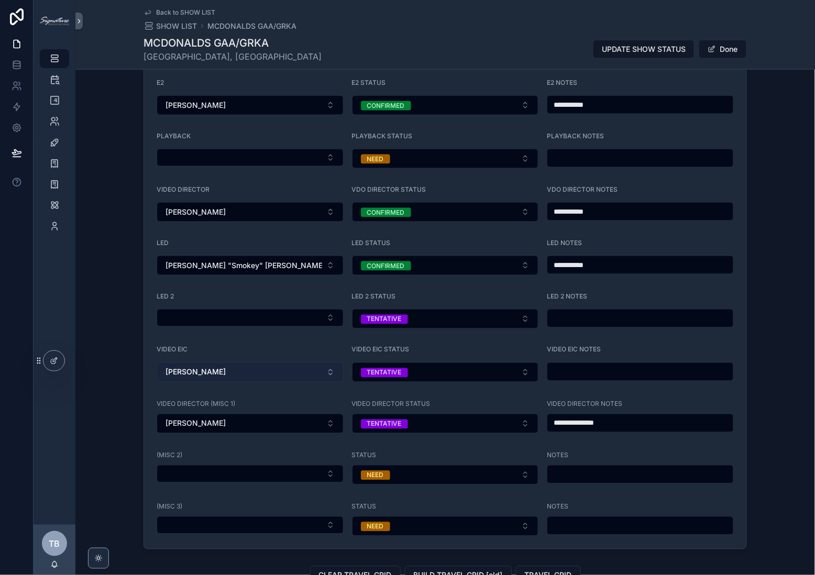
click at [188, 373] on span "[PERSON_NAME]" at bounding box center [196, 372] width 60 height 10
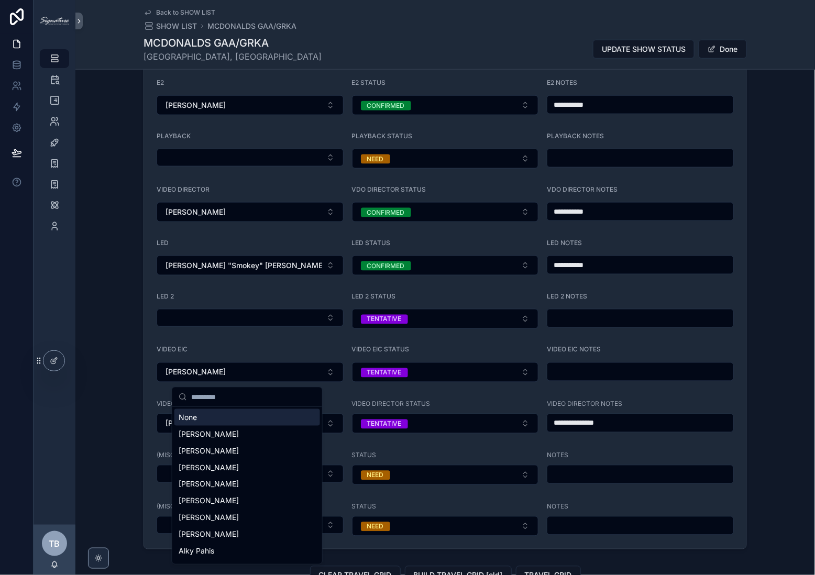
click at [194, 421] on div "None" at bounding box center [247, 417] width 146 height 17
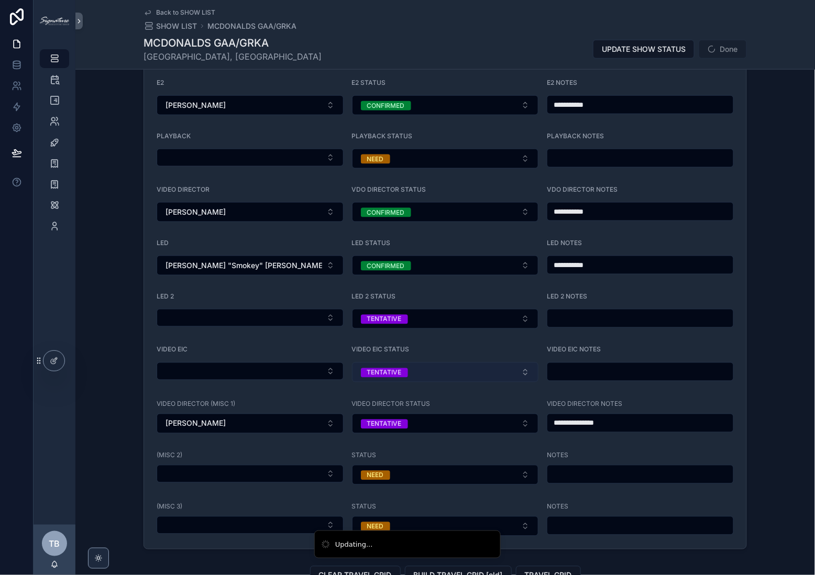
click at [436, 376] on button "TENTATIVE" at bounding box center [445, 372] width 187 height 20
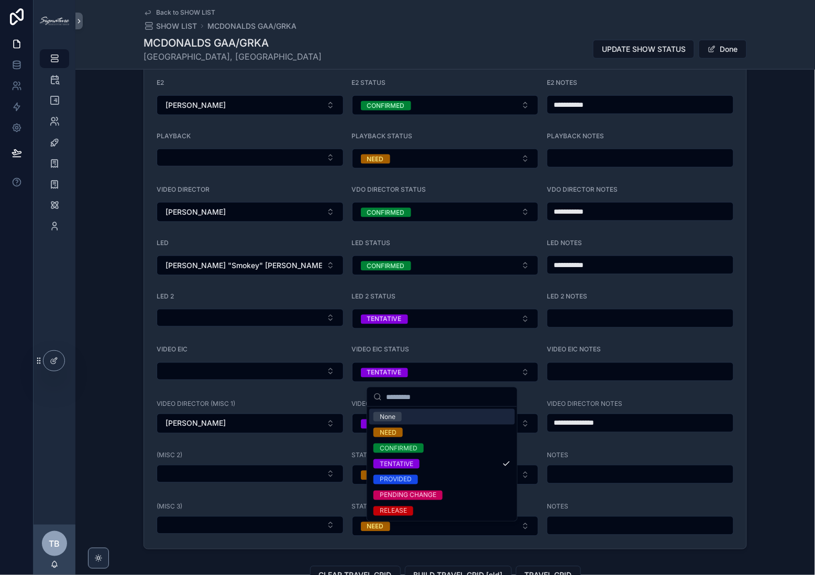
click at [389, 414] on div "None" at bounding box center [388, 416] width 16 height 9
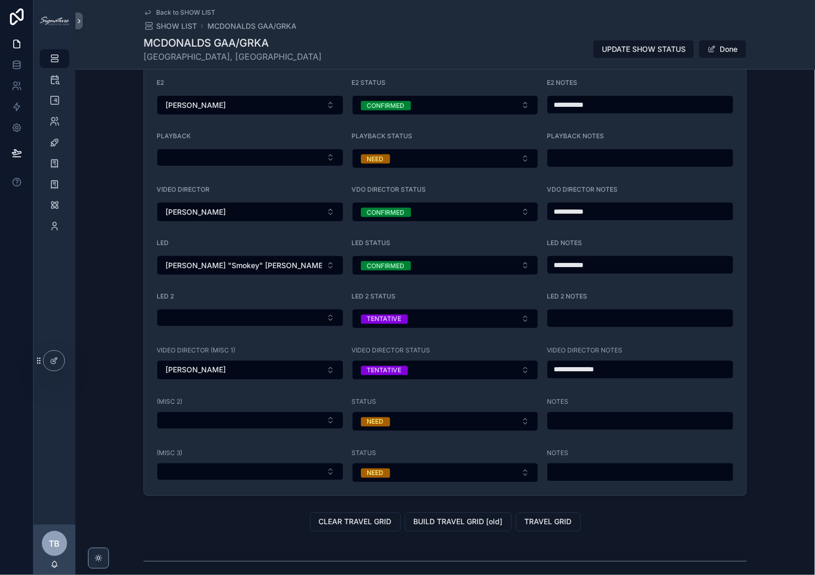
scroll to position [1237, 0]
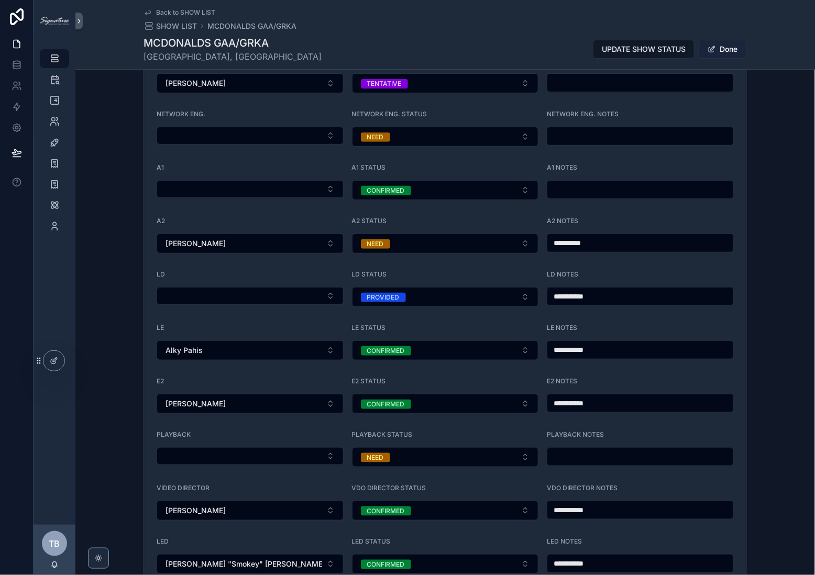
click at [678, 50] on button "Done" at bounding box center [723, 49] width 48 height 19
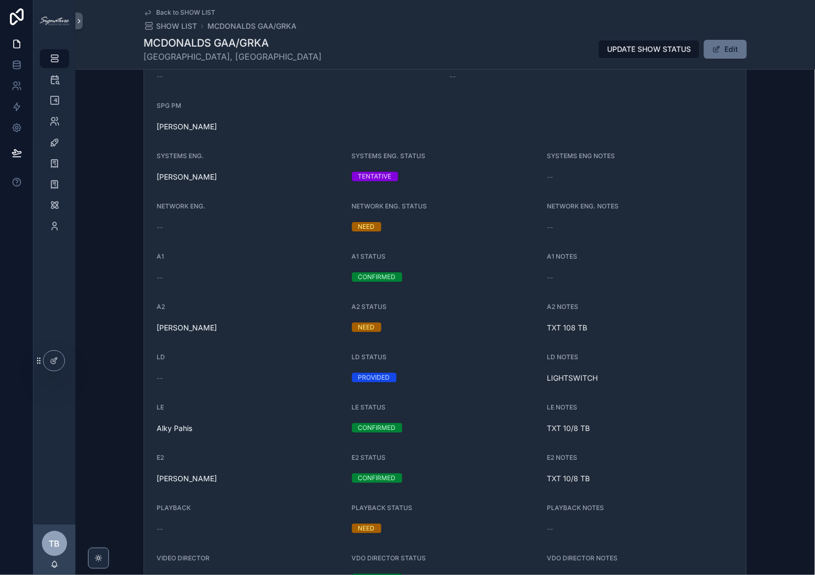
scroll to position [1106, 0]
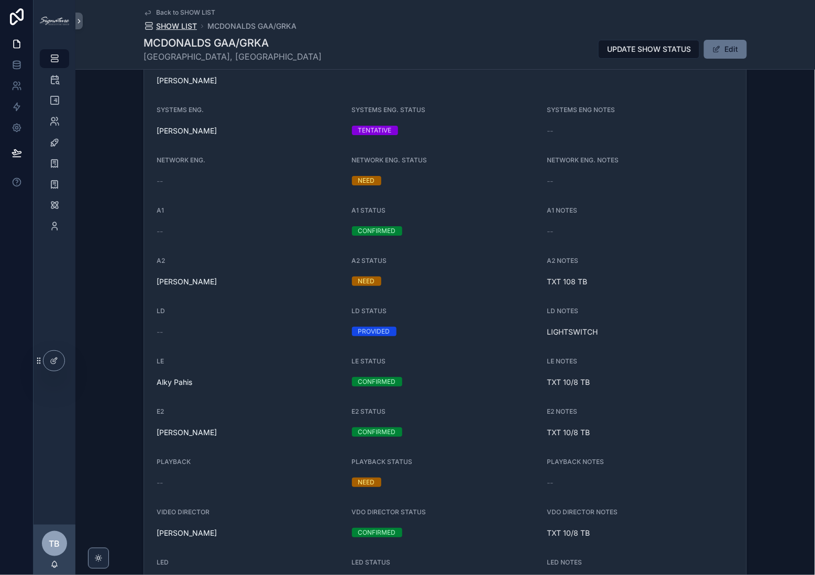
click at [179, 27] on span "SHOW LIST" at bounding box center [176, 26] width 41 height 10
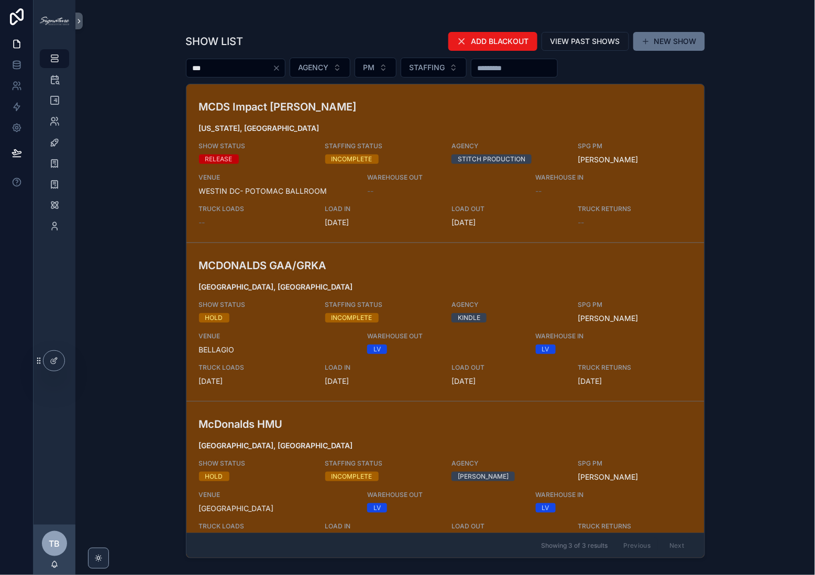
click at [348, 437] on div "McDonalds [GEOGRAPHIC_DATA], [GEOGRAPHIC_DATA] SHOW STATUS HOLD STAFFING STATUS…" at bounding box center [445, 480] width 493 height 129
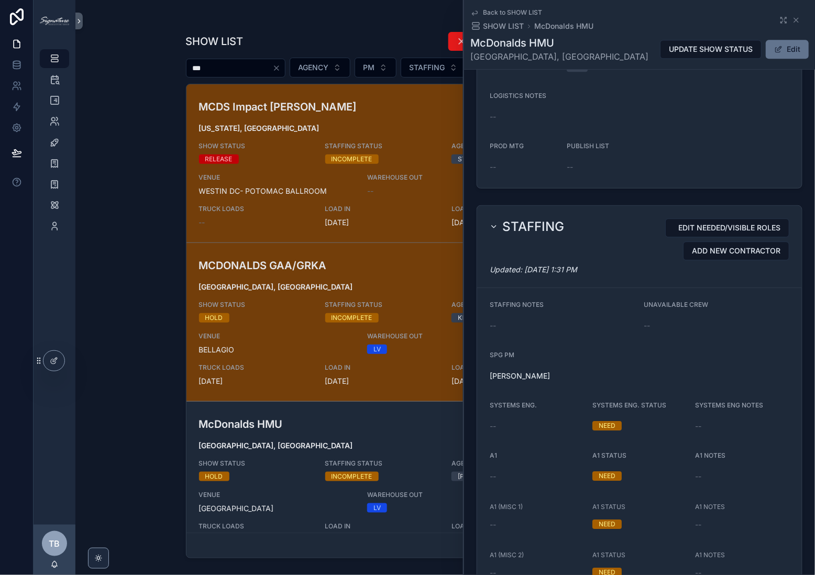
scroll to position [915, 0]
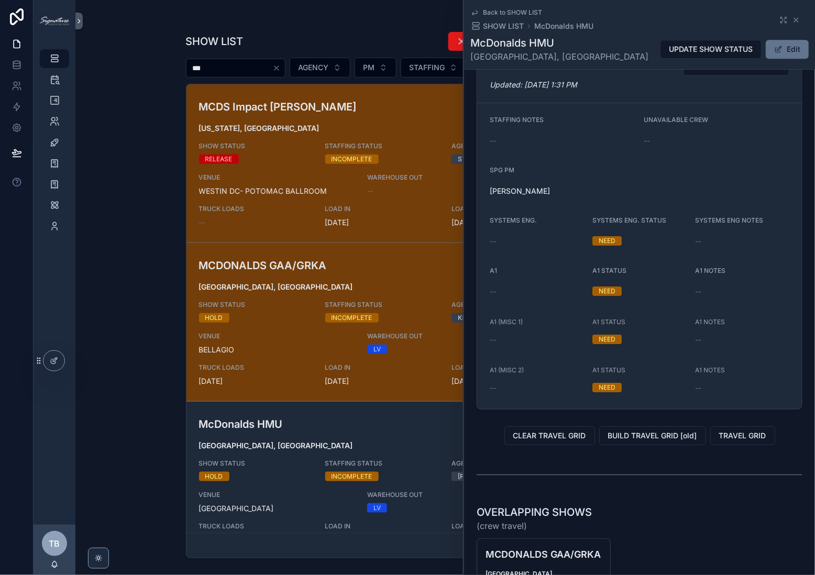
click at [136, 68] on div "SHOW LIST ADD BLACKOUT VIEW PAST SHOWS NEW SHOW *** AGENCY PM STAFFING MCDS Imp…" at bounding box center [445, 287] width 740 height 575
click at [312, 433] on div "McDonalds [GEOGRAPHIC_DATA], [GEOGRAPHIC_DATA] SHOW STATUS HOLD STAFFING STATUS…" at bounding box center [445, 480] width 493 height 129
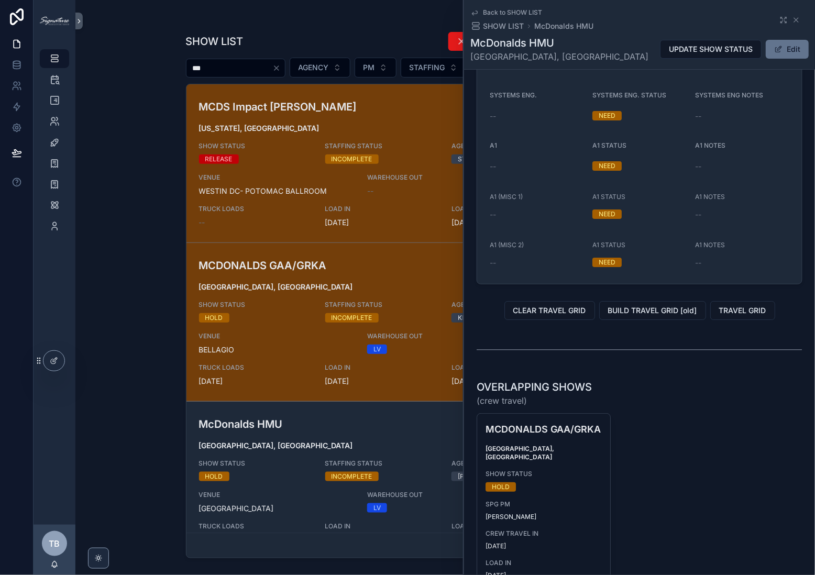
scroll to position [946, 0]
